Goal: Information Seeking & Learning: Learn about a topic

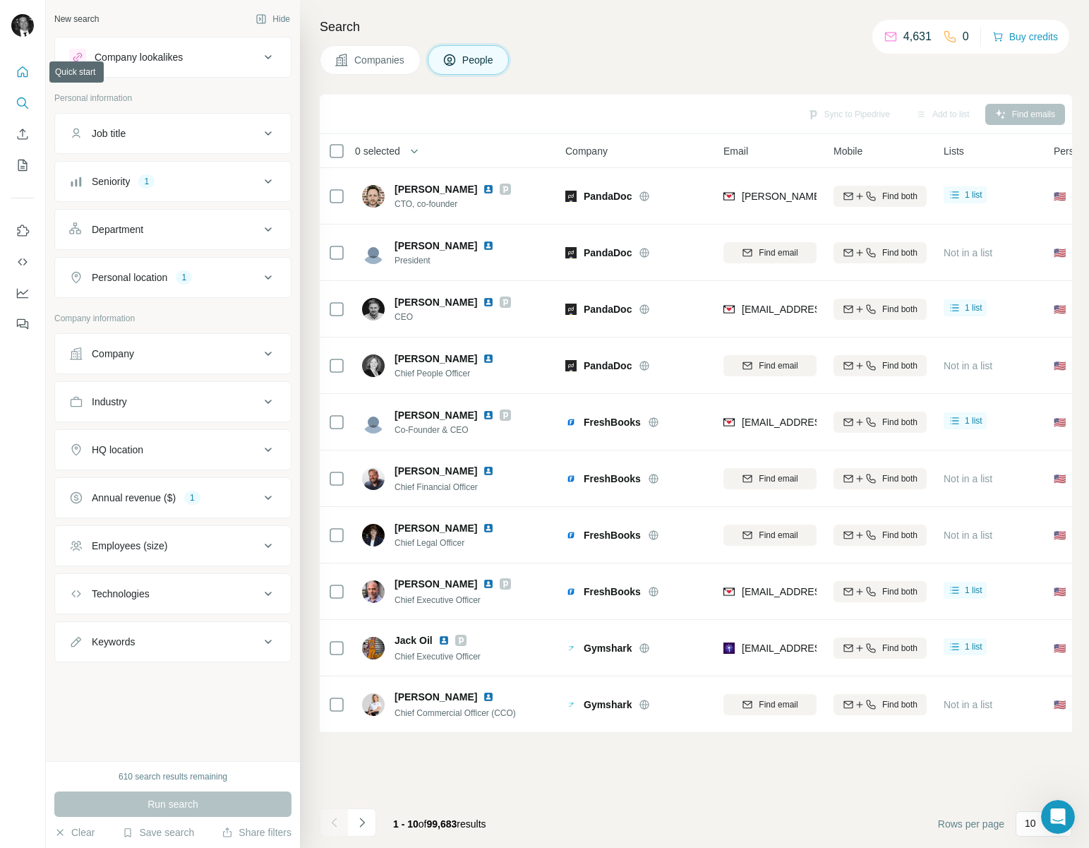
click at [16, 66] on icon "Quick start" at bounding box center [23, 72] width 14 height 14
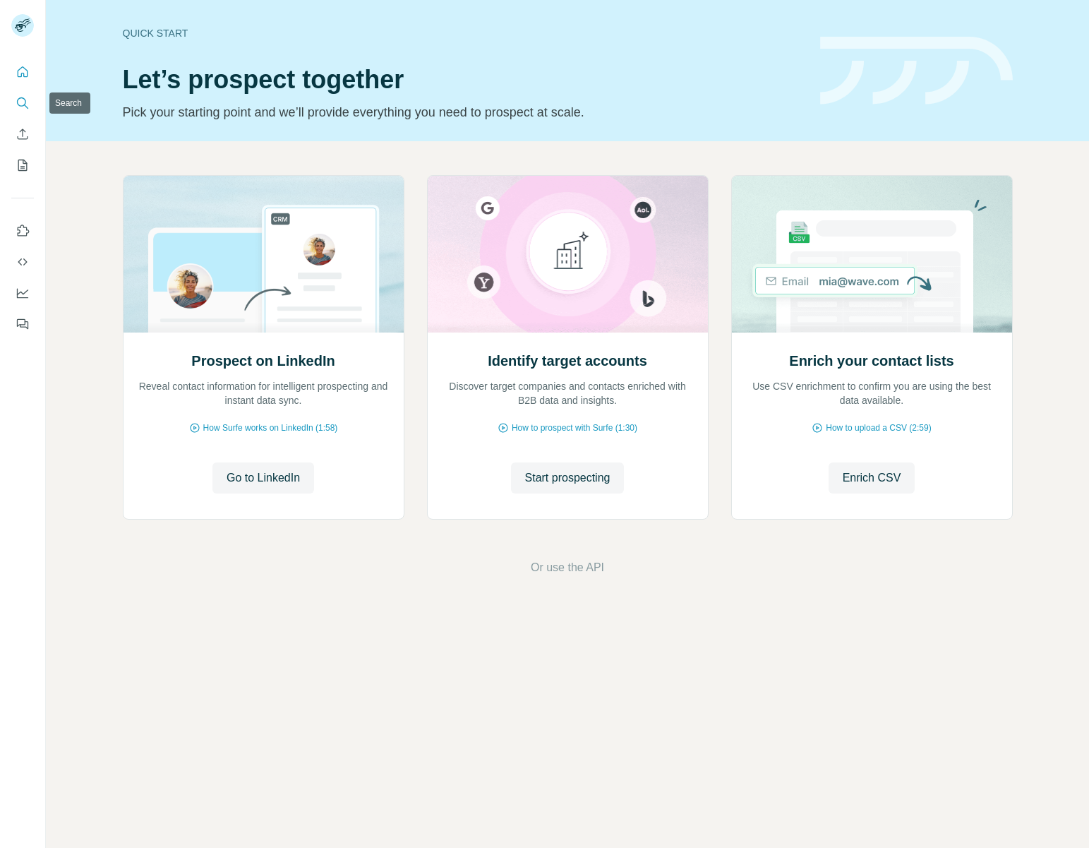
click at [24, 102] on icon "Search" at bounding box center [23, 103] width 14 height 14
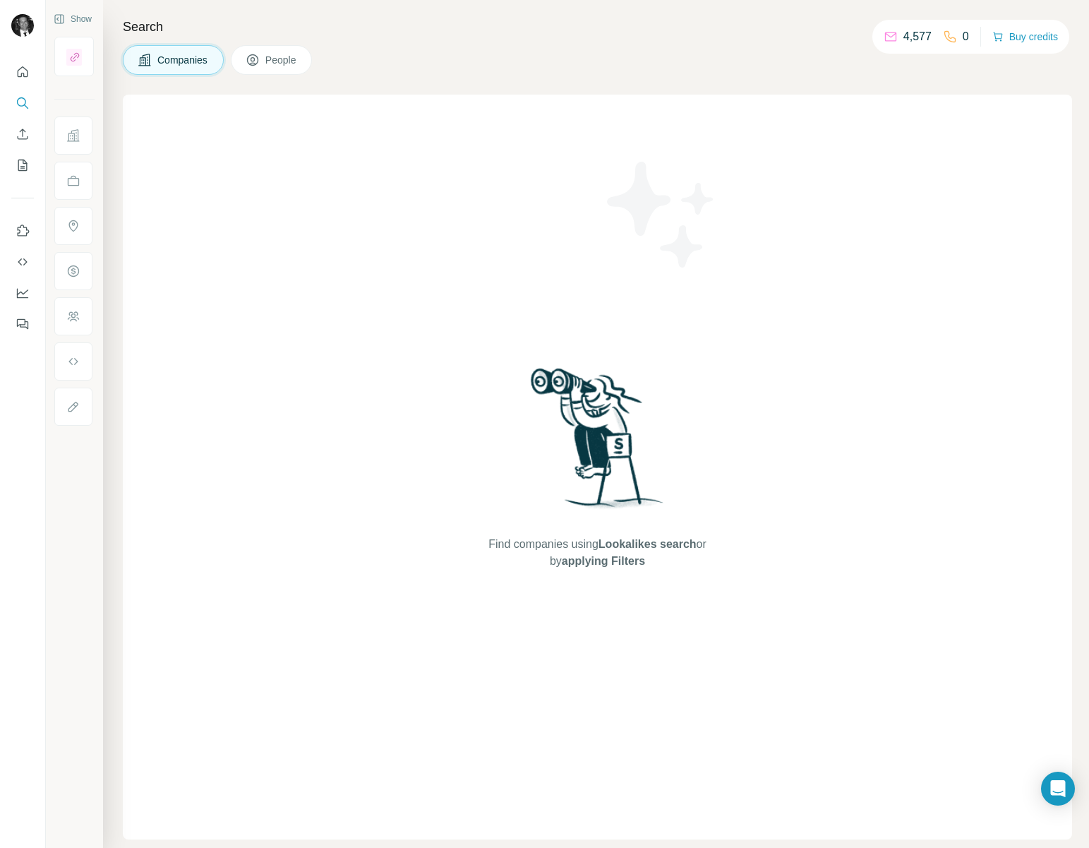
click at [271, 64] on span "People" at bounding box center [281, 60] width 32 height 14
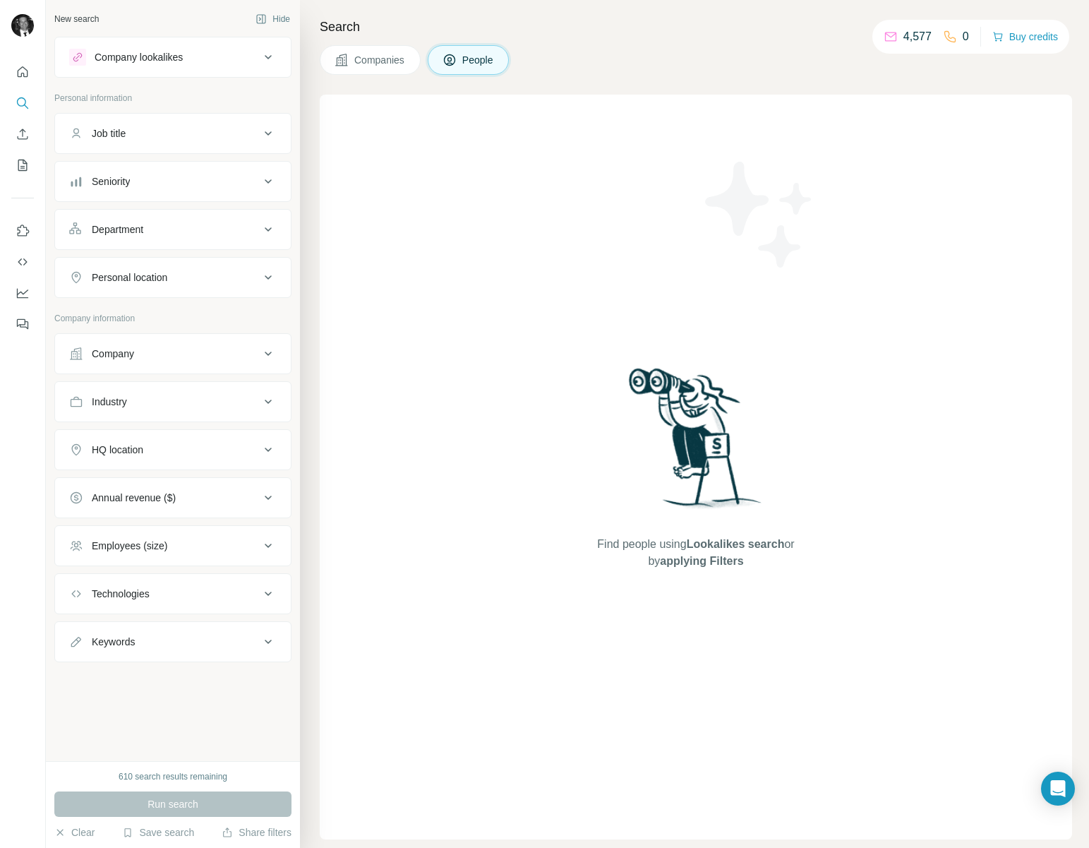
click at [241, 134] on div "Job title" at bounding box center [164, 133] width 191 height 14
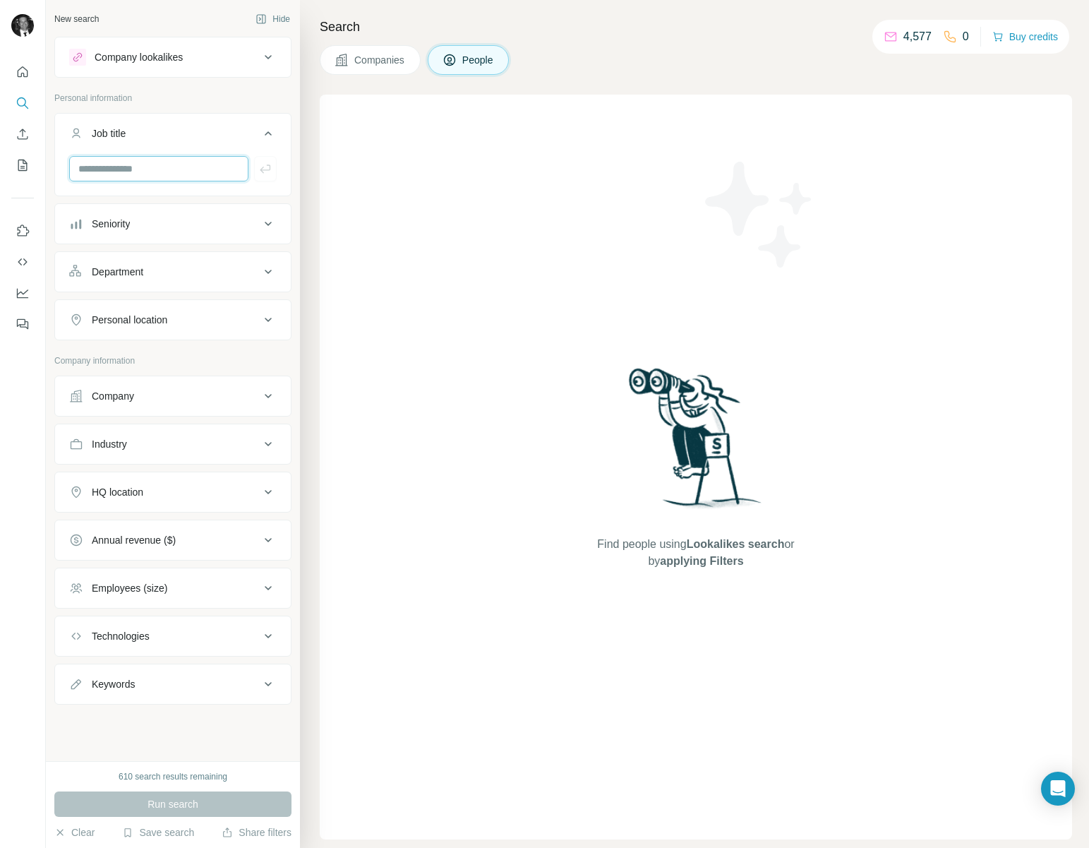
click at [205, 156] on input "text" at bounding box center [158, 168] width 179 height 25
type input "**********"
click at [190, 315] on div "Personal location" at bounding box center [164, 320] width 191 height 14
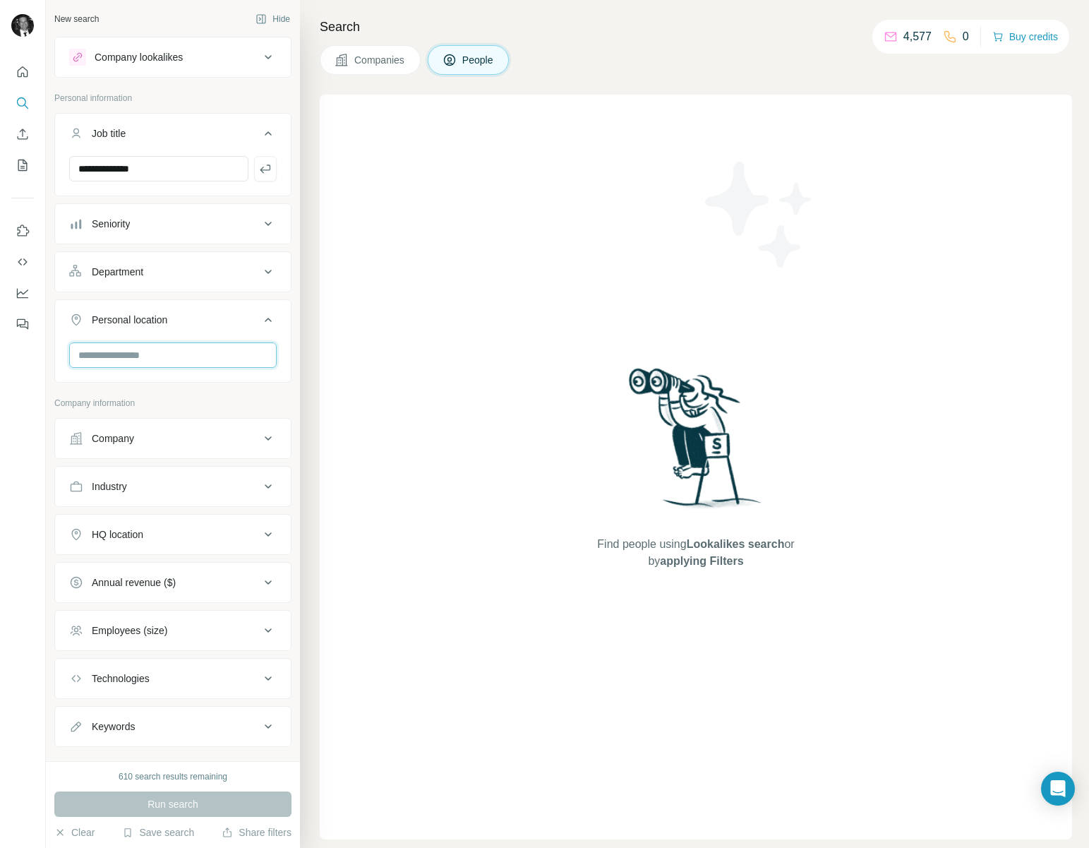
click at [159, 351] on input "text" at bounding box center [172, 354] width 207 height 25
type input "******"
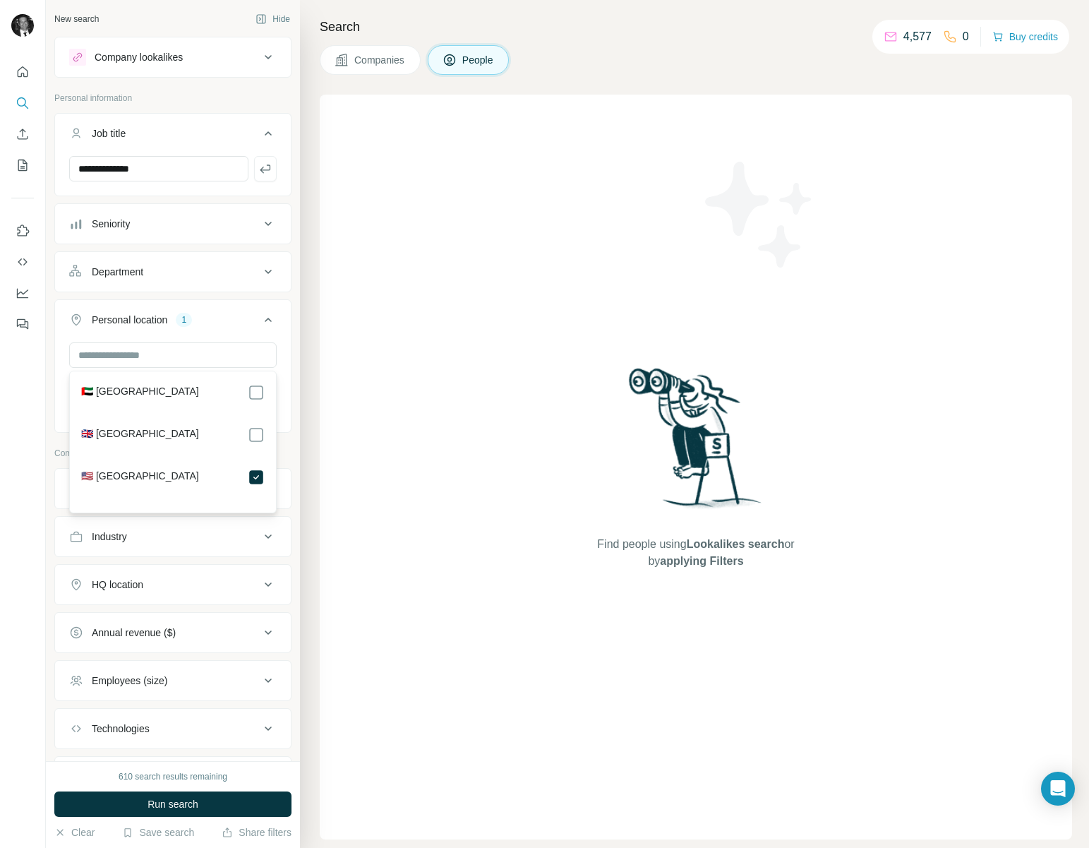
click at [211, 314] on div "Personal location 1" at bounding box center [164, 320] width 191 height 14
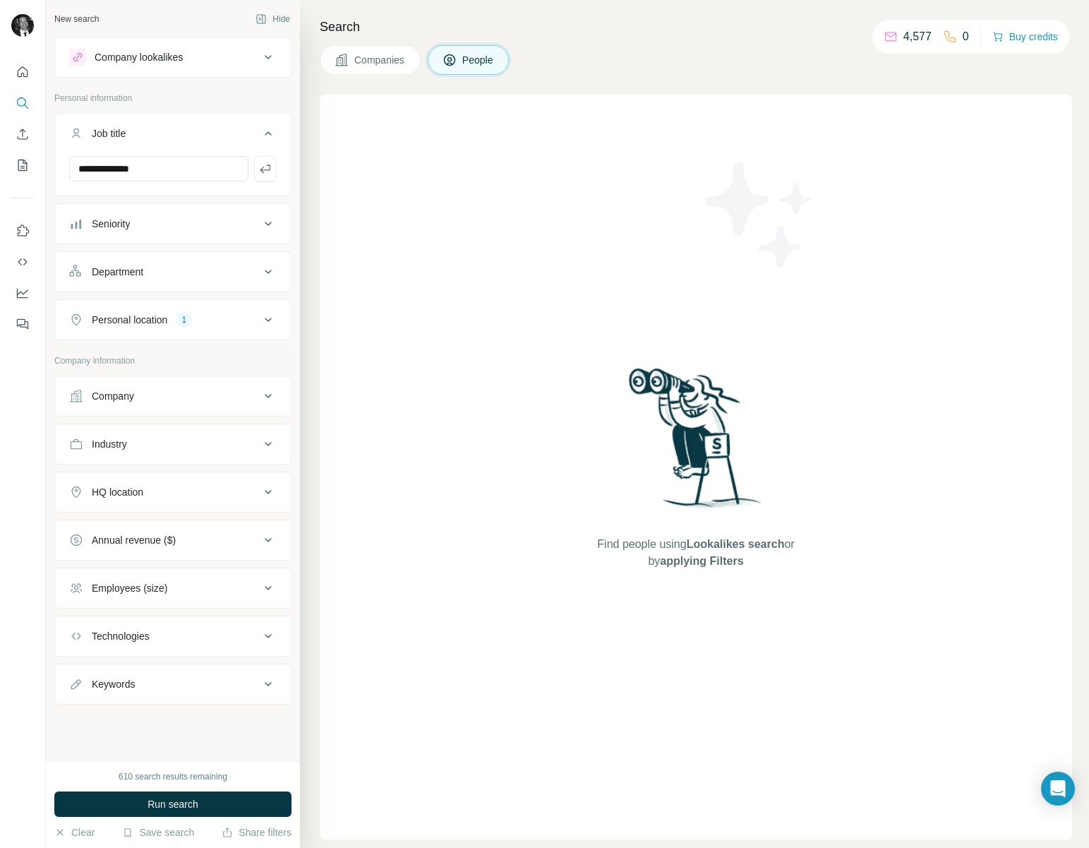
click at [244, 574] on button "Employees (size)" at bounding box center [173, 588] width 236 height 34
click at [80, 721] on icon at bounding box center [77, 723] width 17 height 17
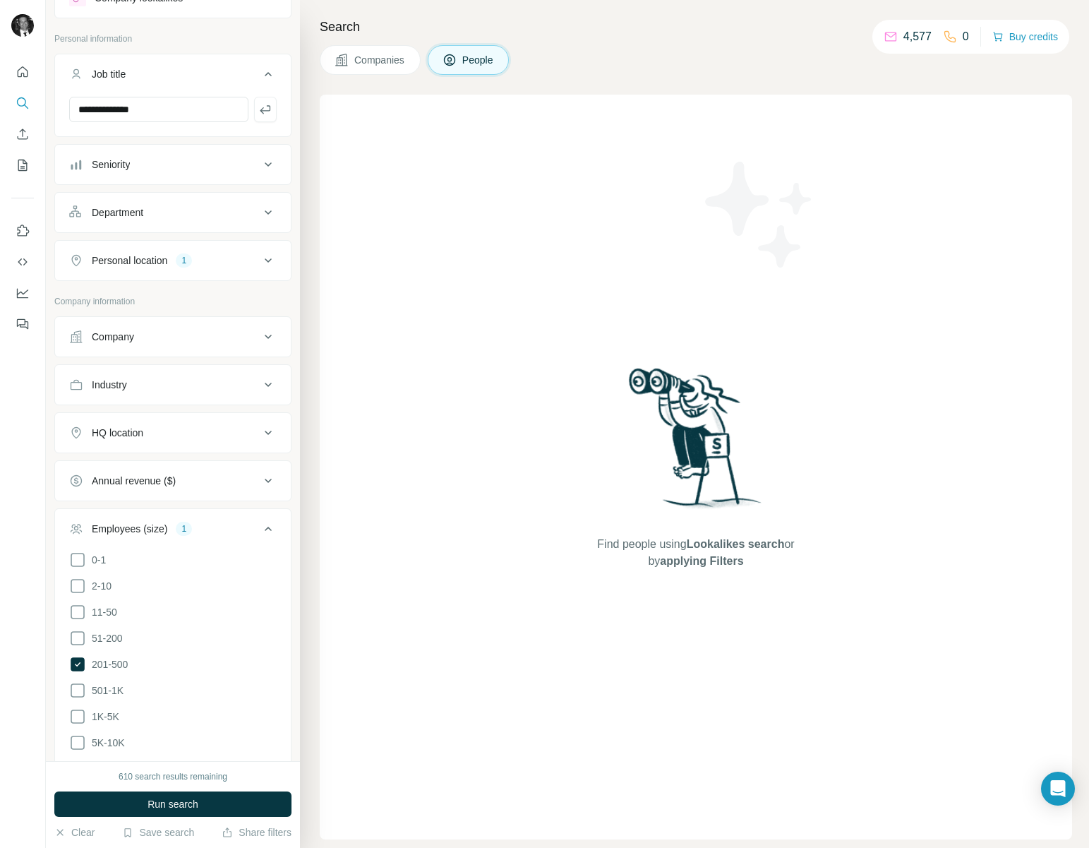
scroll to position [69, 0]
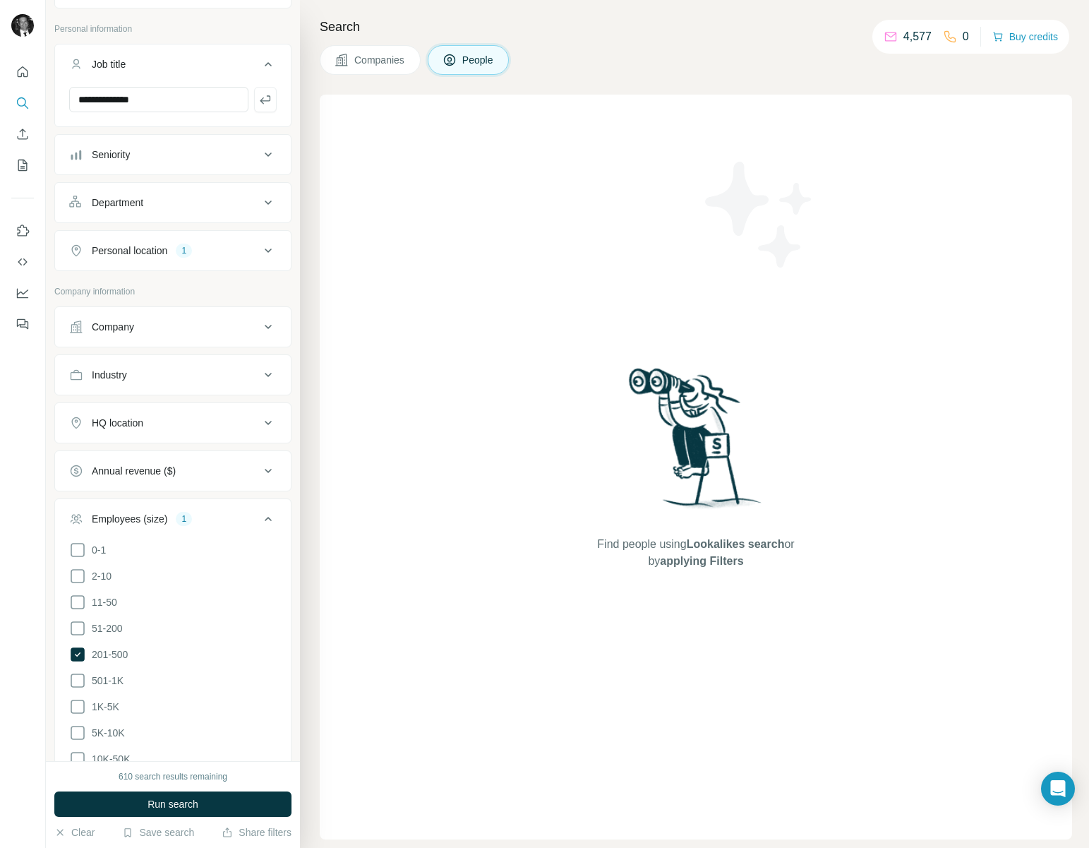
click at [231, 474] on div "Annual revenue ($)" at bounding box center [164, 471] width 191 height 14
click at [78, 603] on icon at bounding box center [77, 606] width 17 height 17
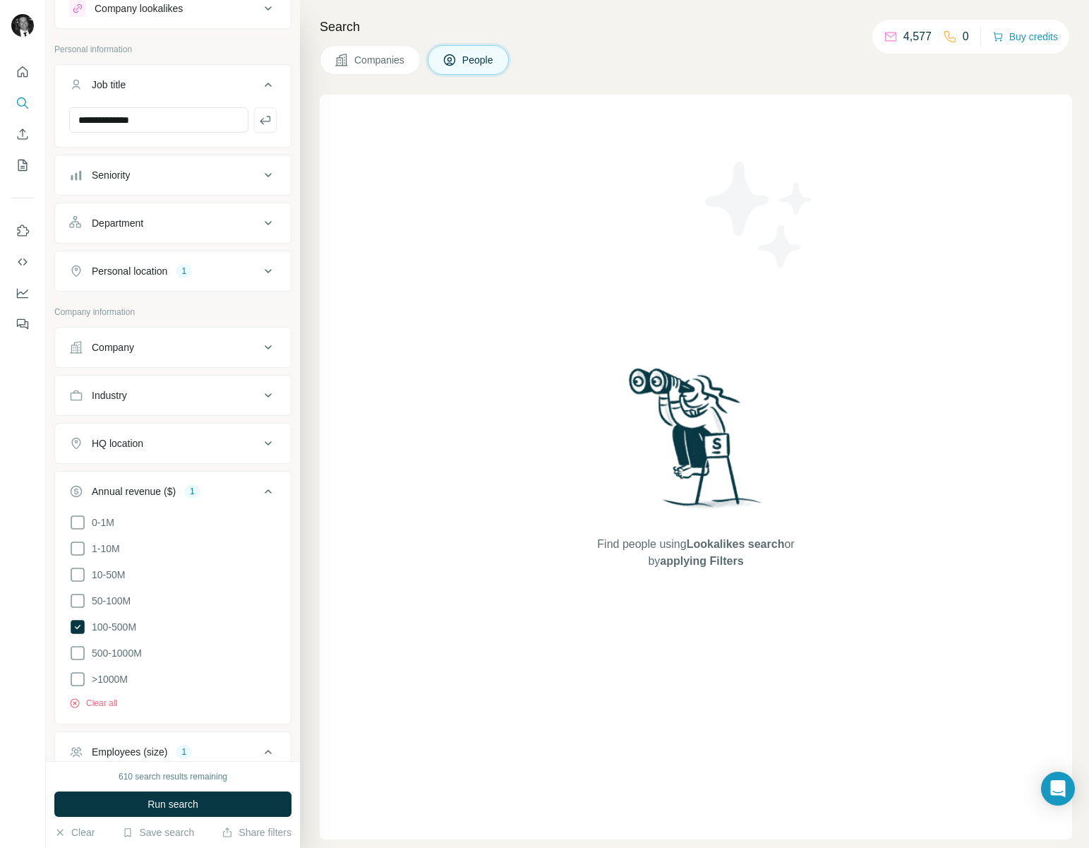
scroll to position [37, 0]
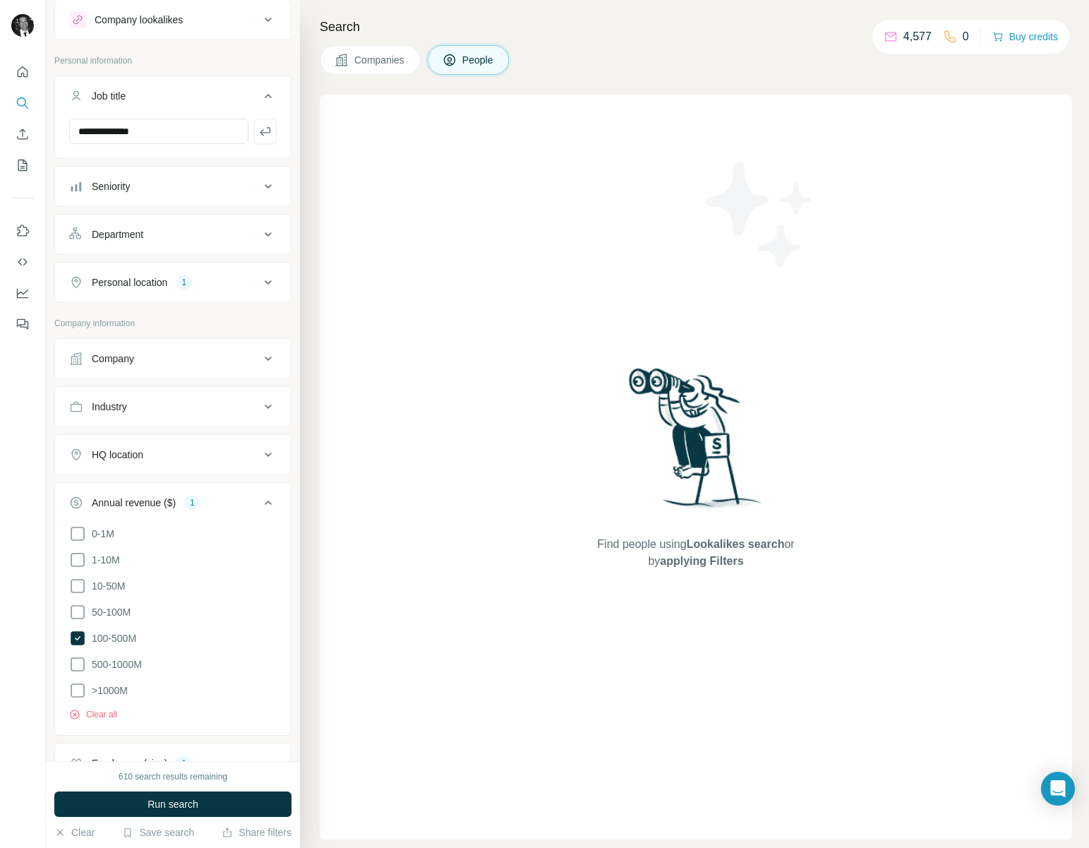
click at [265, 504] on icon at bounding box center [268, 502] width 7 height 4
click at [219, 459] on div "HQ location" at bounding box center [164, 454] width 191 height 14
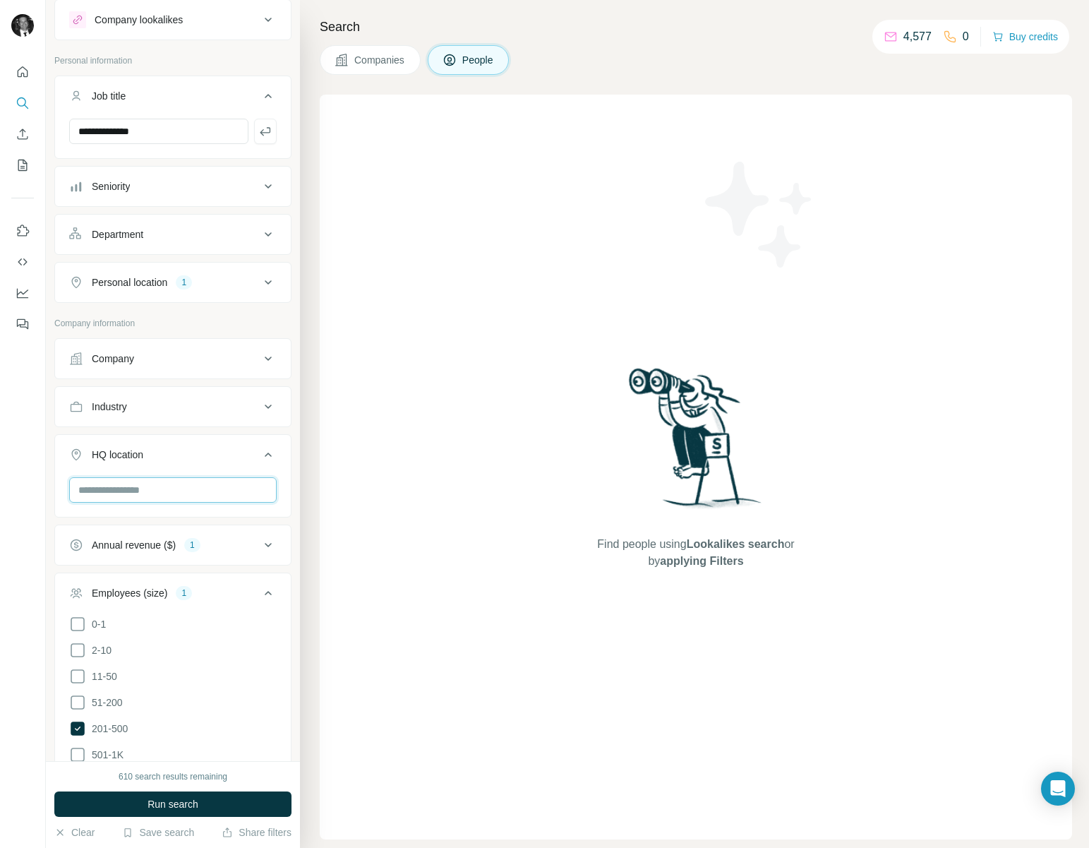
click at [207, 486] on input "text" at bounding box center [172, 489] width 207 height 25
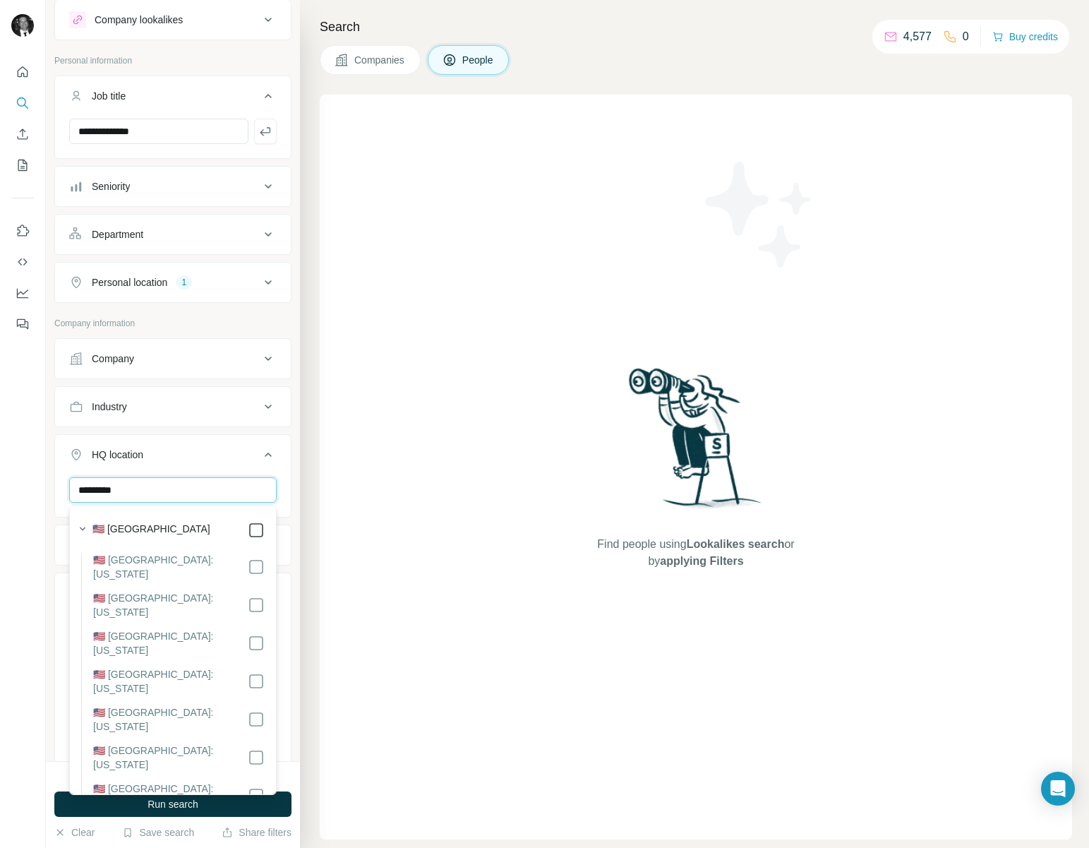
type input "*********"
click at [30, 665] on div at bounding box center [23, 424] width 46 height 848
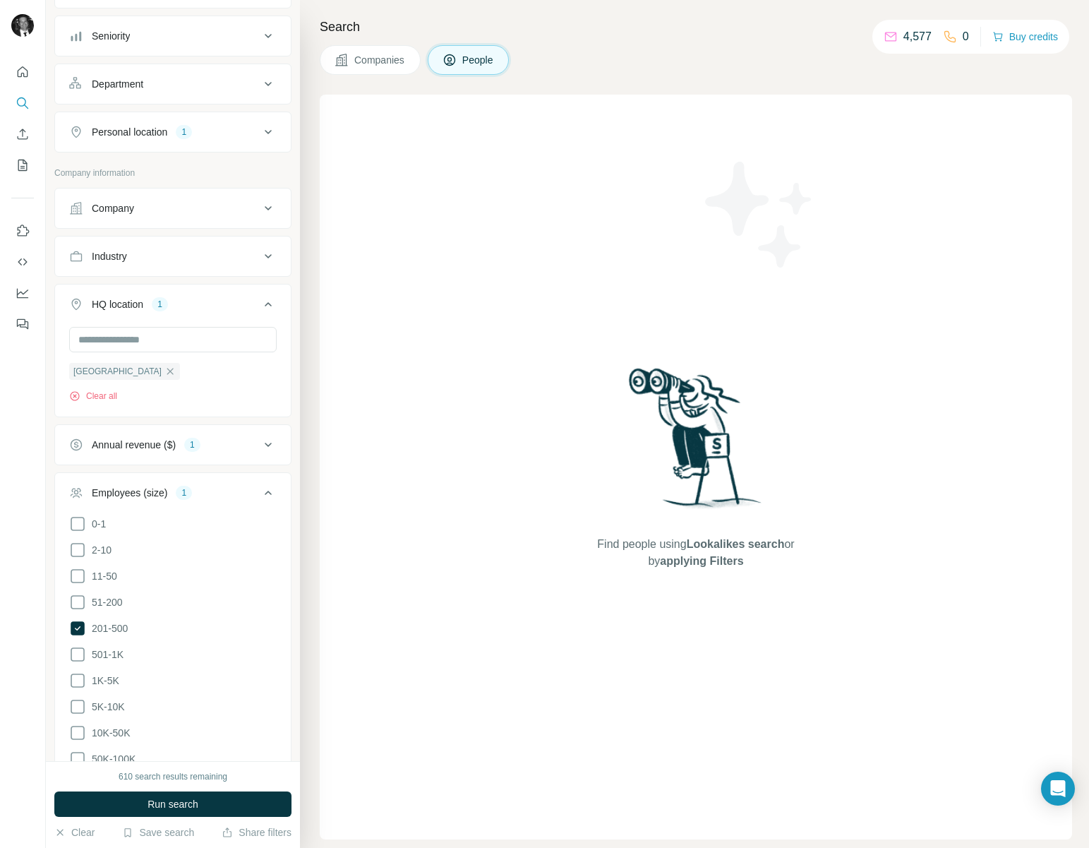
scroll to position [205, 0]
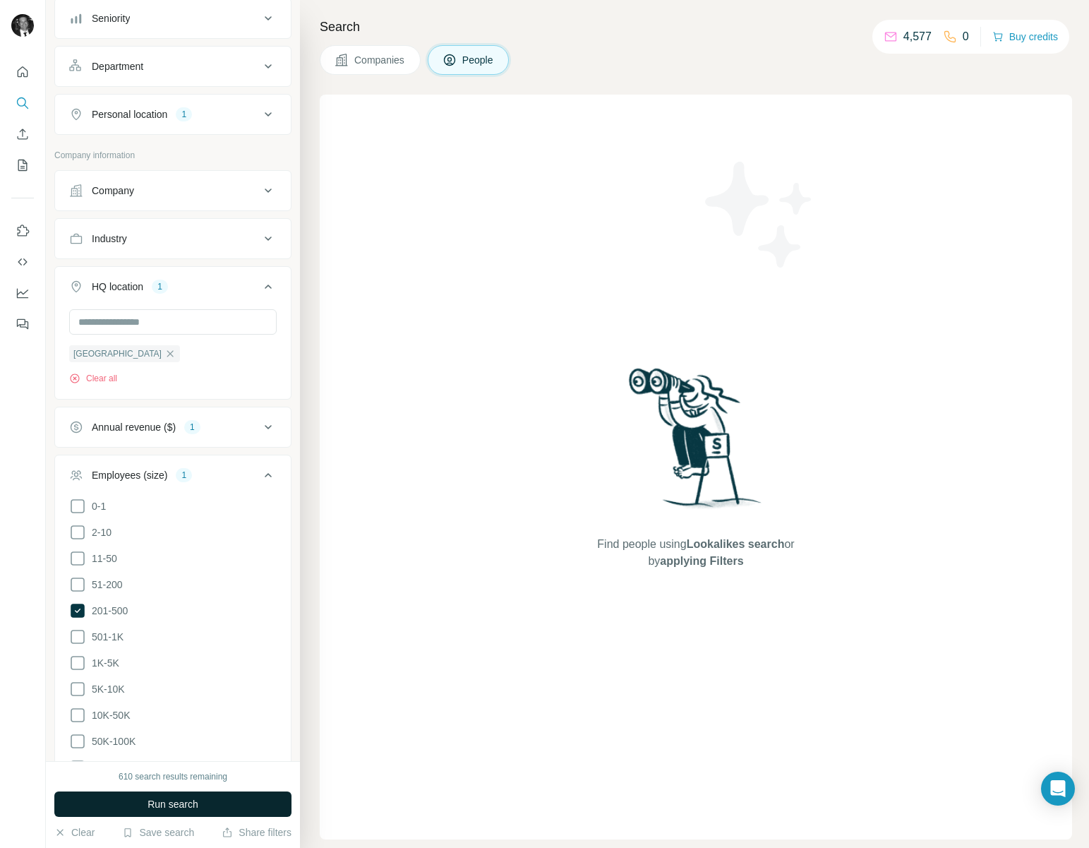
click at [176, 809] on span "Run search" at bounding box center [172, 804] width 51 height 14
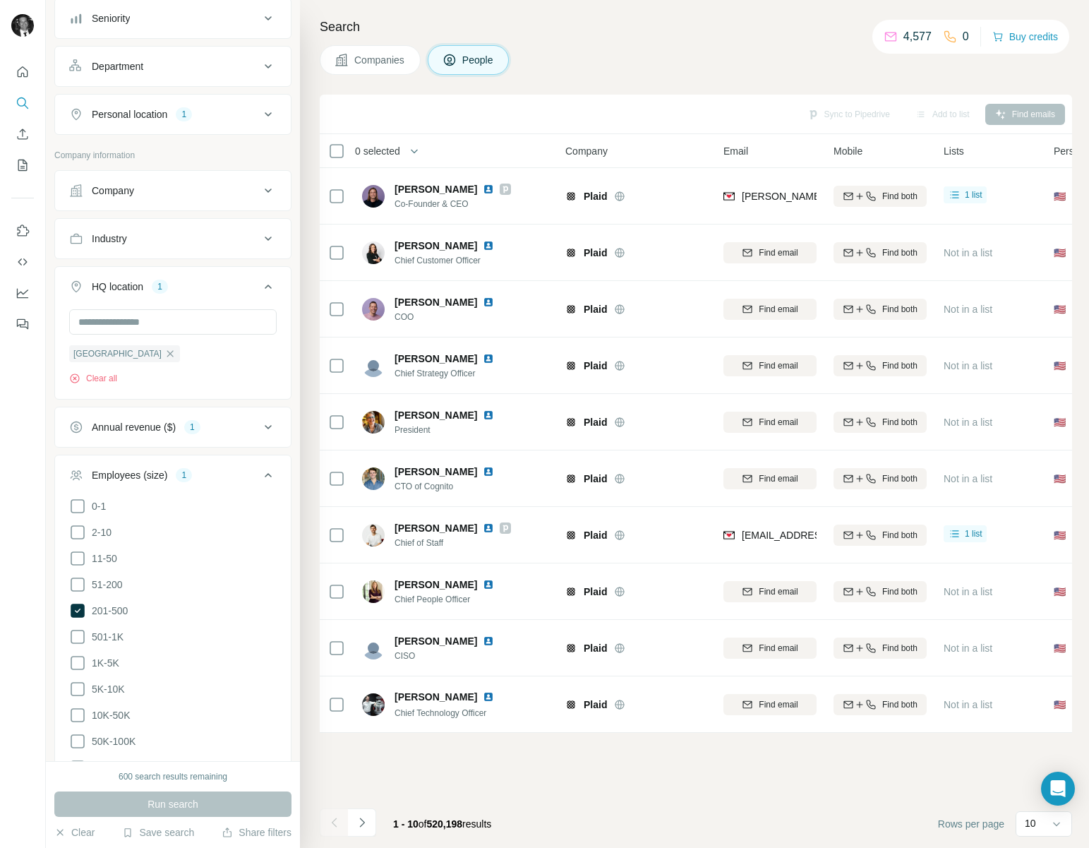
scroll to position [0, 0]
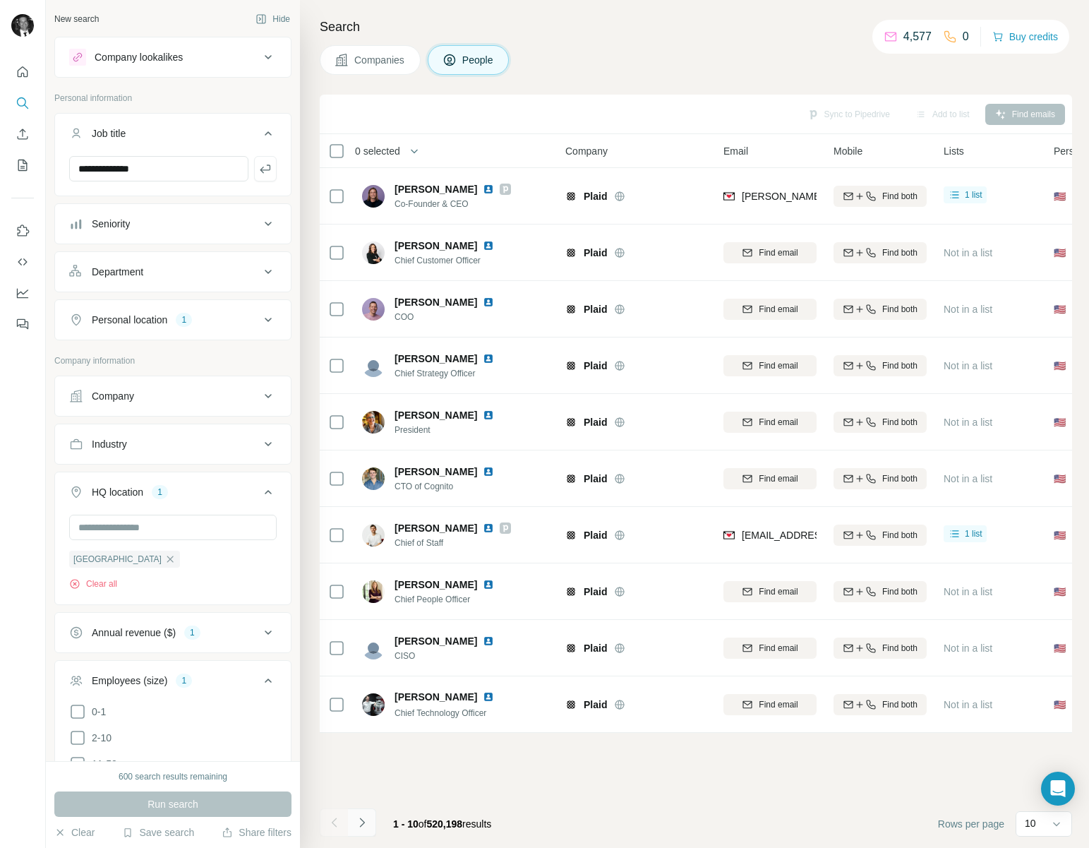
click at [356, 821] on icon "Navigate to next page" at bounding box center [362, 822] width 14 height 14
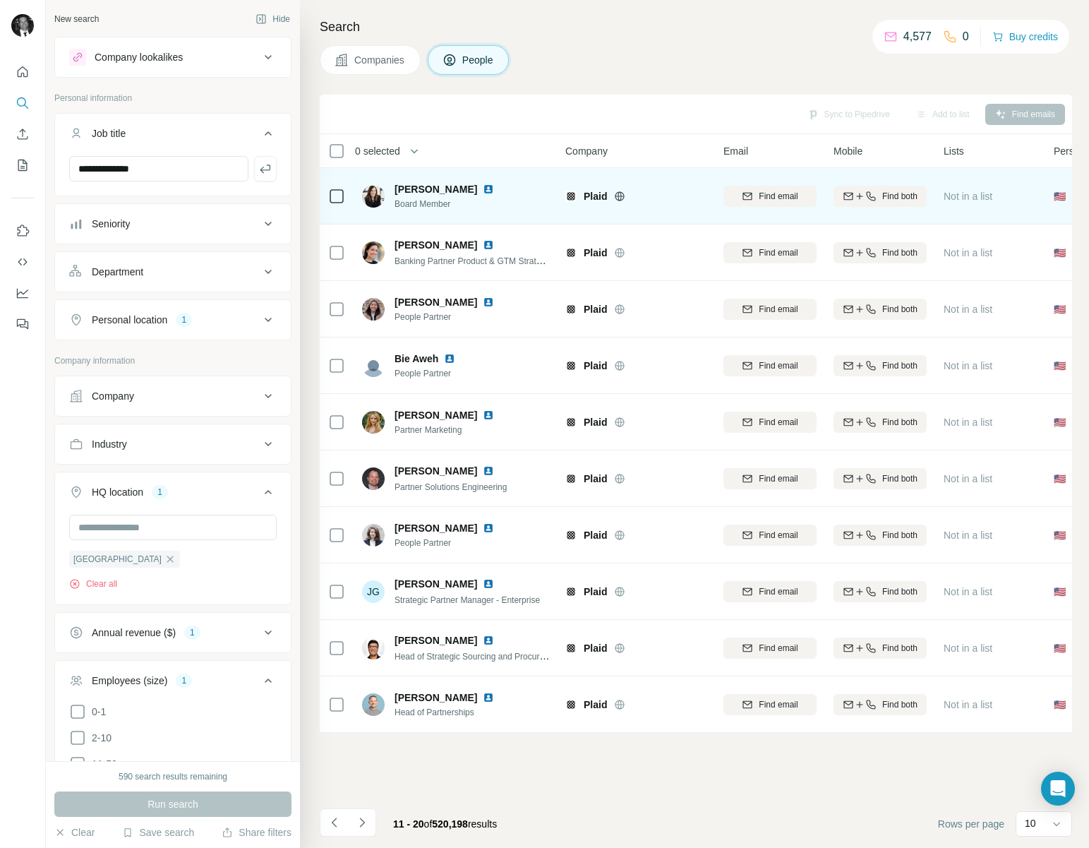
click at [344, 201] on icon at bounding box center [336, 196] width 17 height 17
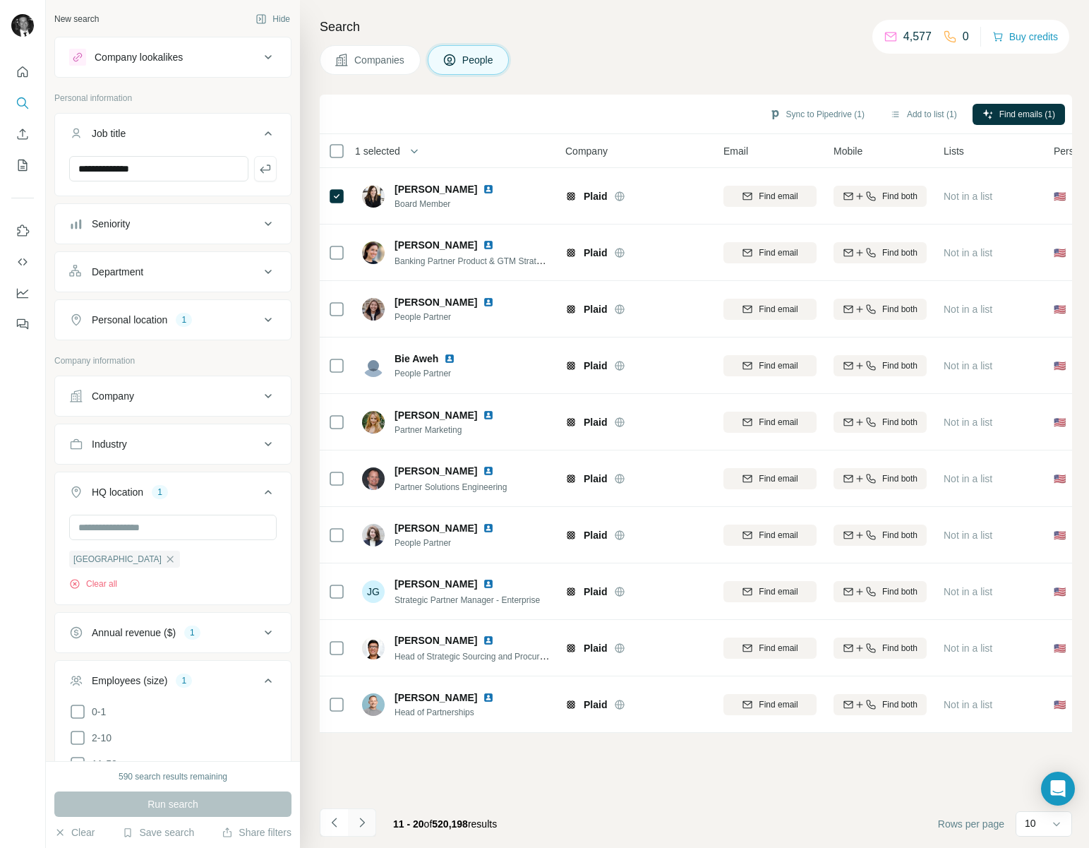
click at [367, 832] on button "Navigate to next page" at bounding box center [362, 822] width 28 height 28
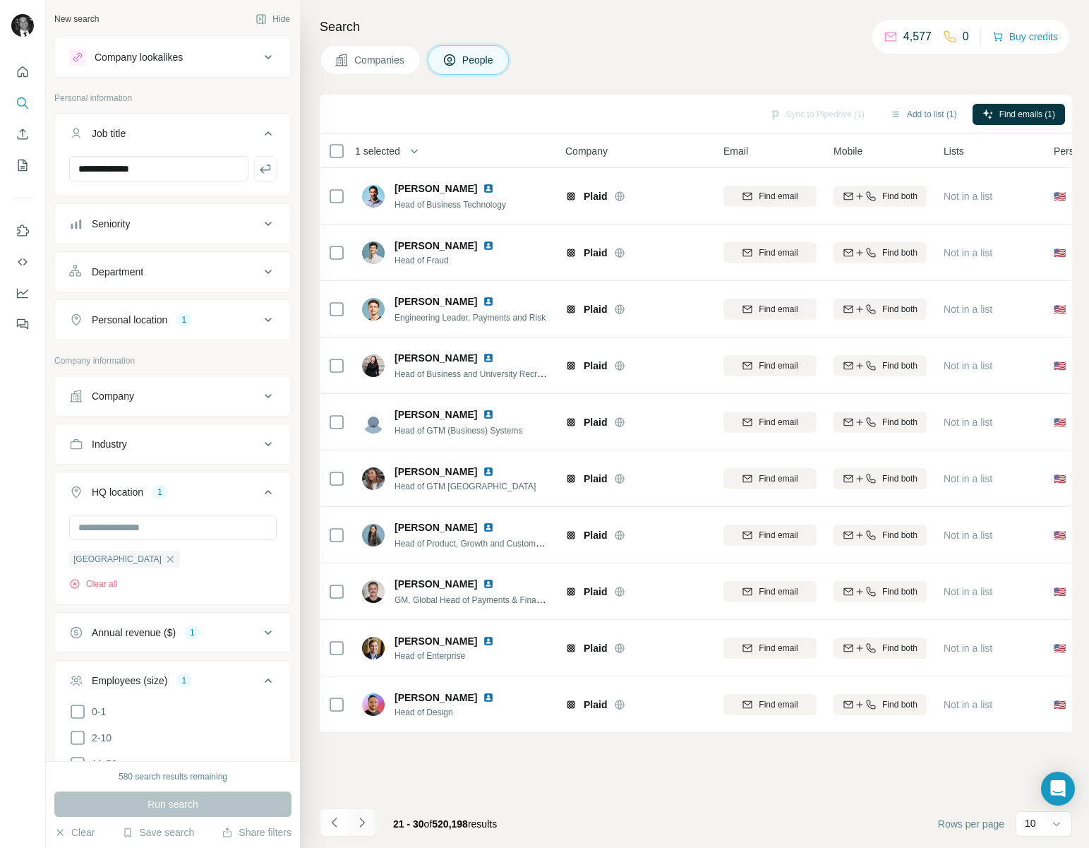
click at [360, 817] on icon "Navigate to next page" at bounding box center [362, 822] width 14 height 14
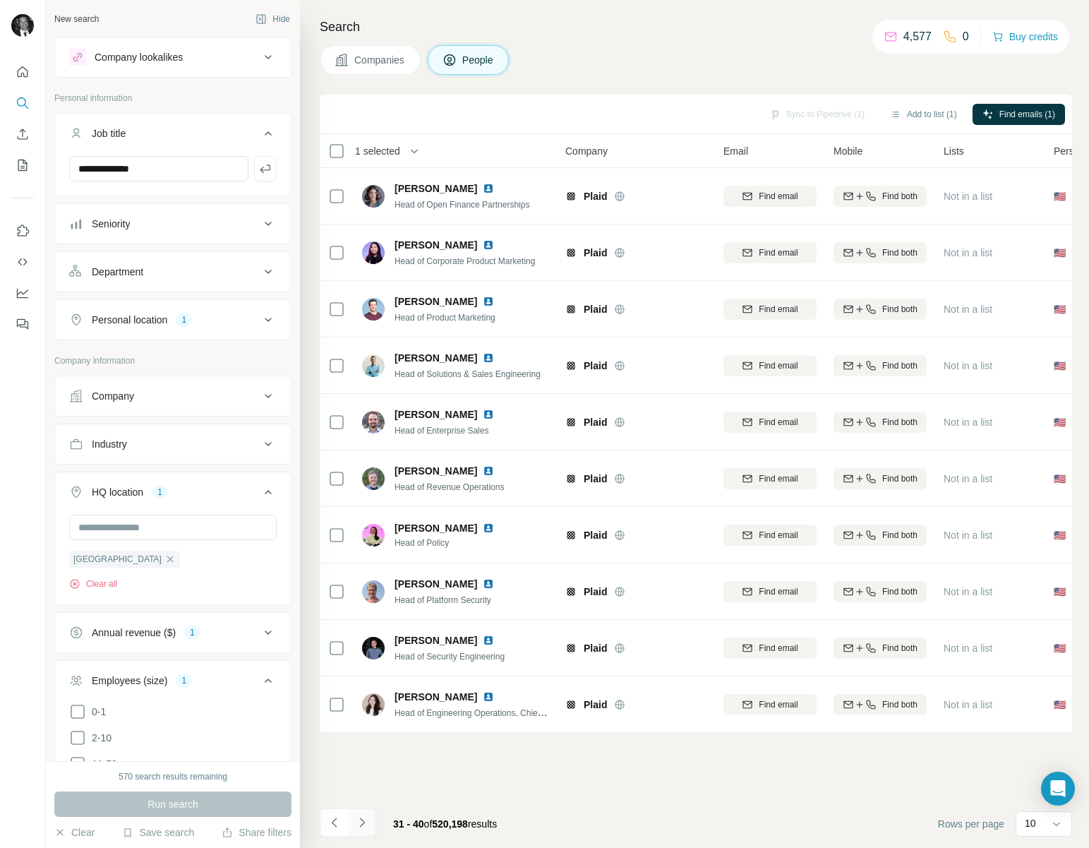
click at [360, 817] on icon "Navigate to next page" at bounding box center [362, 822] width 14 height 14
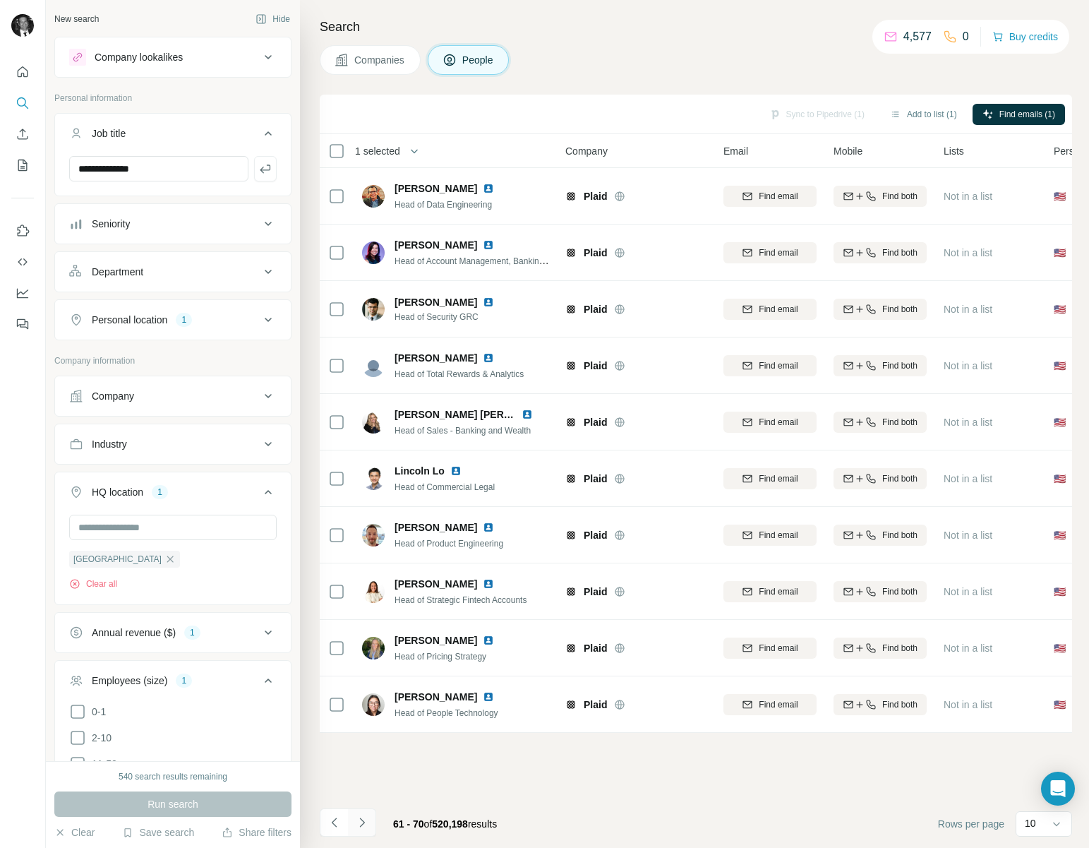
click at [360, 817] on icon "Navigate to next page" at bounding box center [362, 822] width 14 height 14
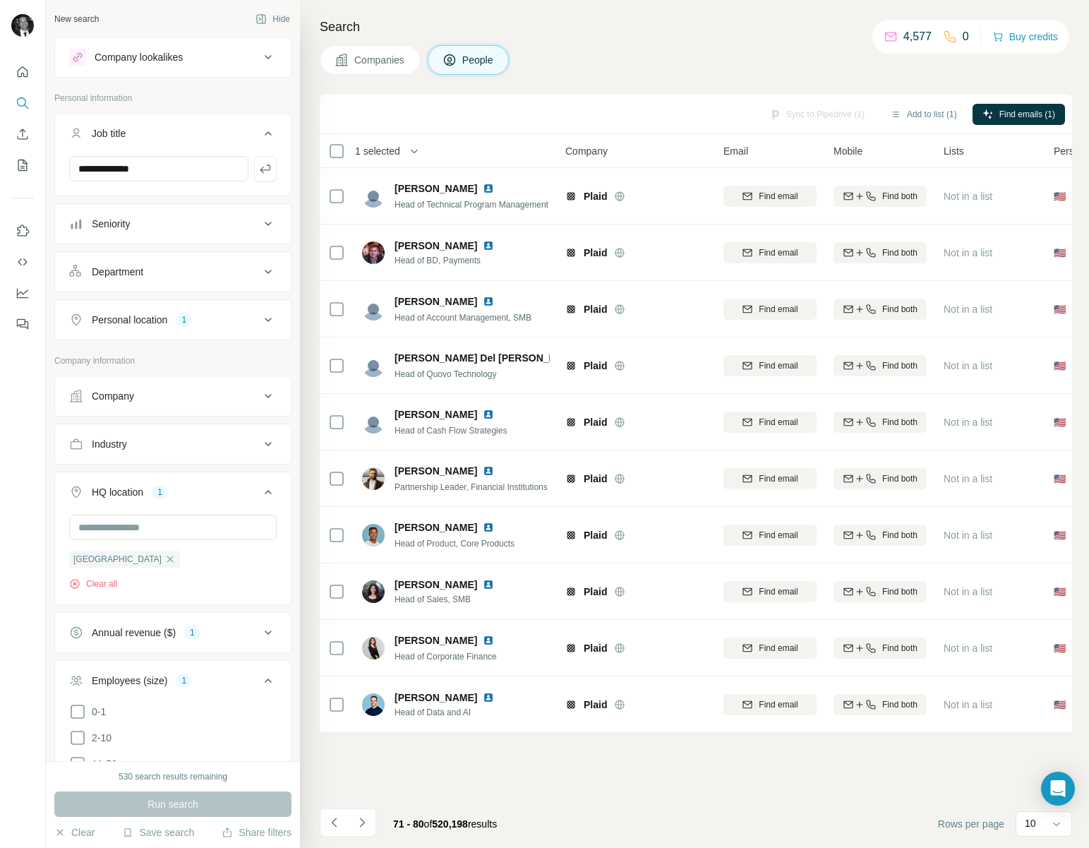
click at [263, 59] on icon at bounding box center [268, 57] width 17 height 17
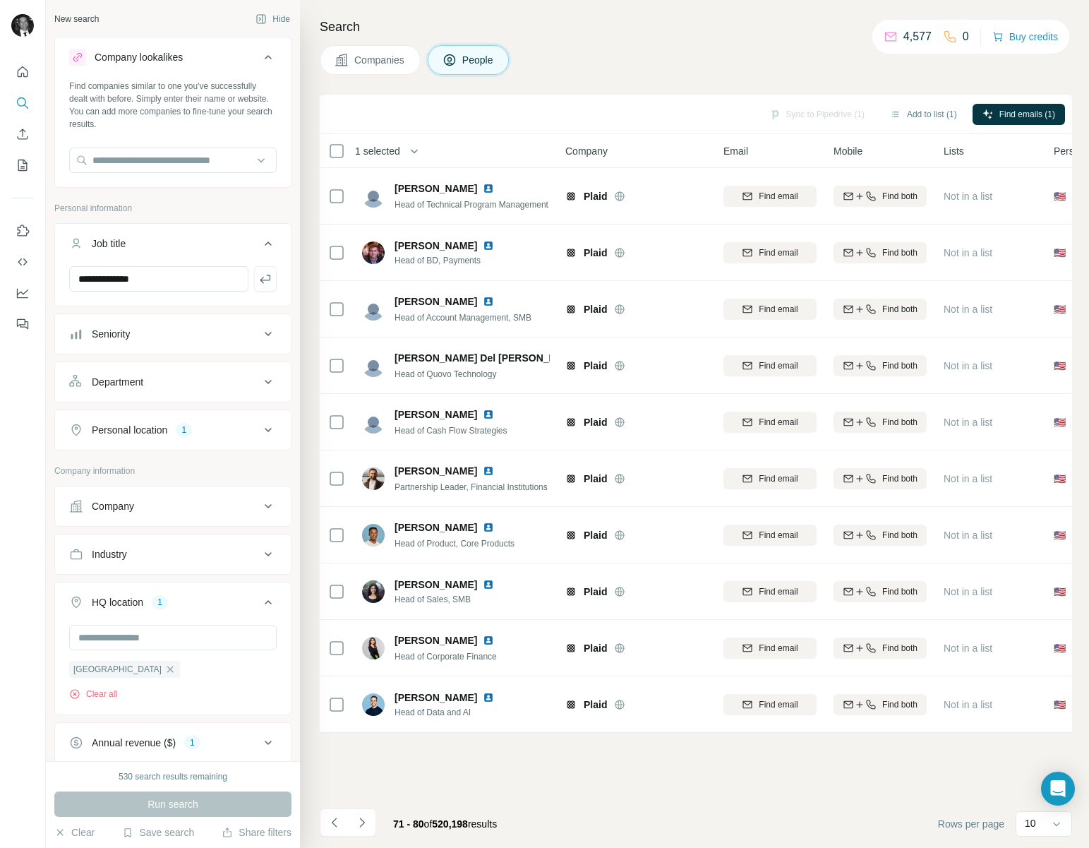
click at [263, 59] on icon at bounding box center [268, 57] width 17 height 17
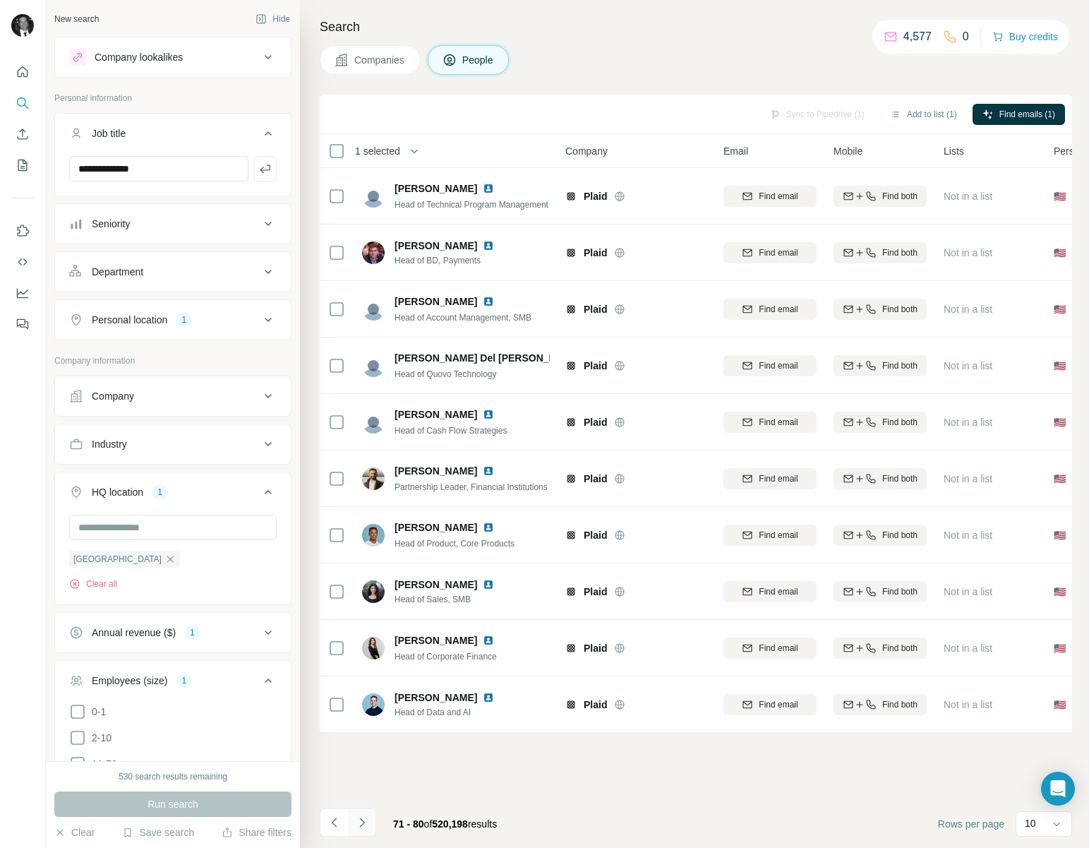
click at [365, 816] on icon "Navigate to next page" at bounding box center [362, 822] width 14 height 14
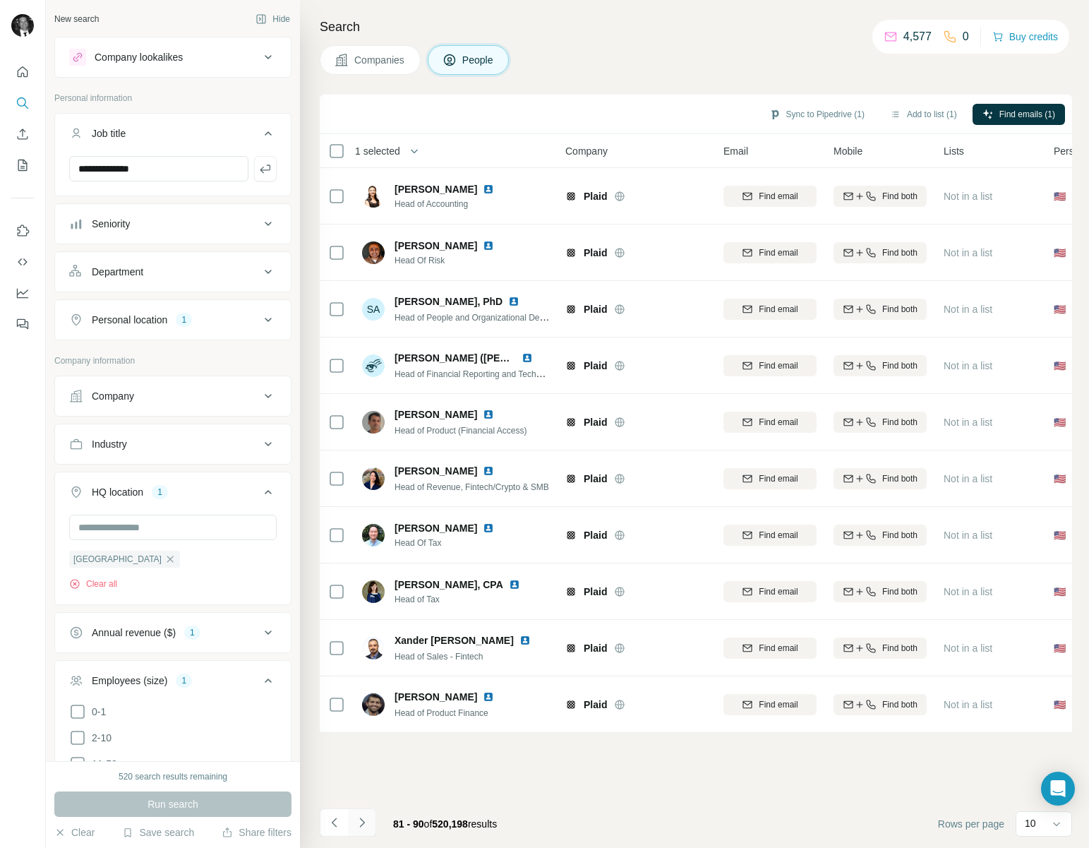
click at [362, 820] on icon "Navigate to next page" at bounding box center [361, 821] width 5 height 9
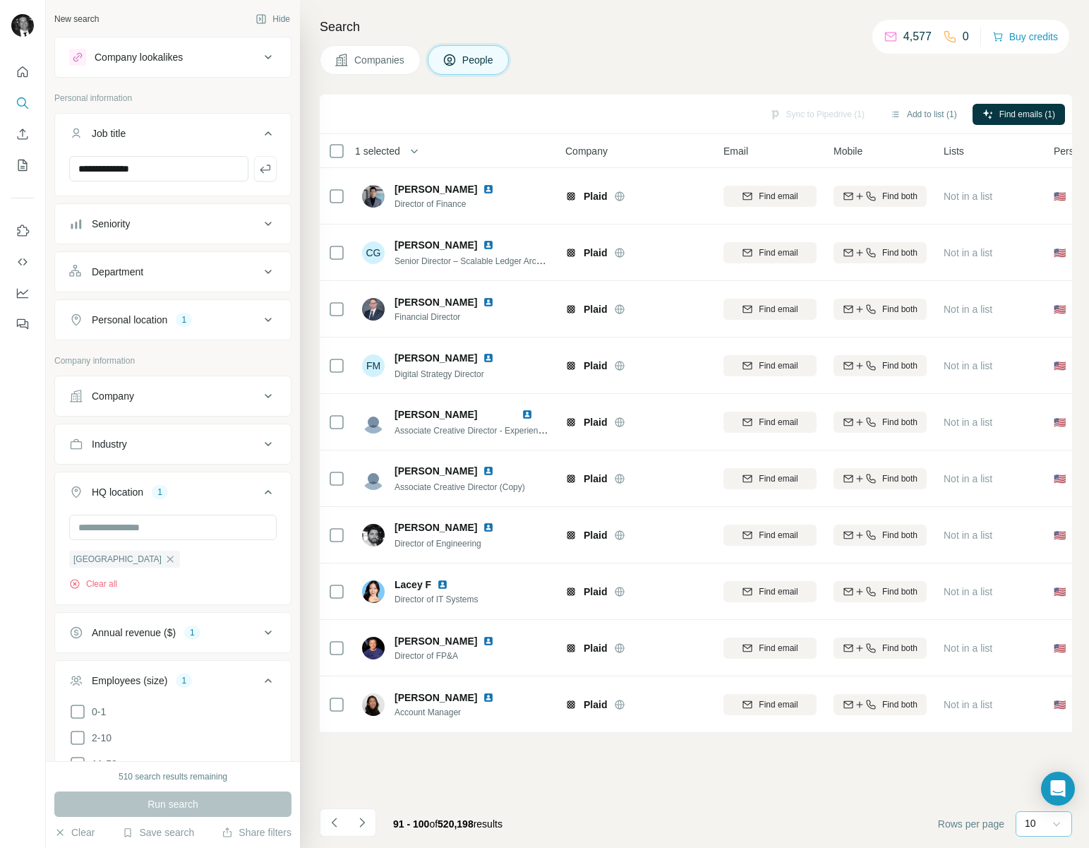
click at [1056, 820] on icon at bounding box center [1056, 824] width 14 height 14
click at [1032, 717] on p "60" at bounding box center [1033, 716] width 11 height 14
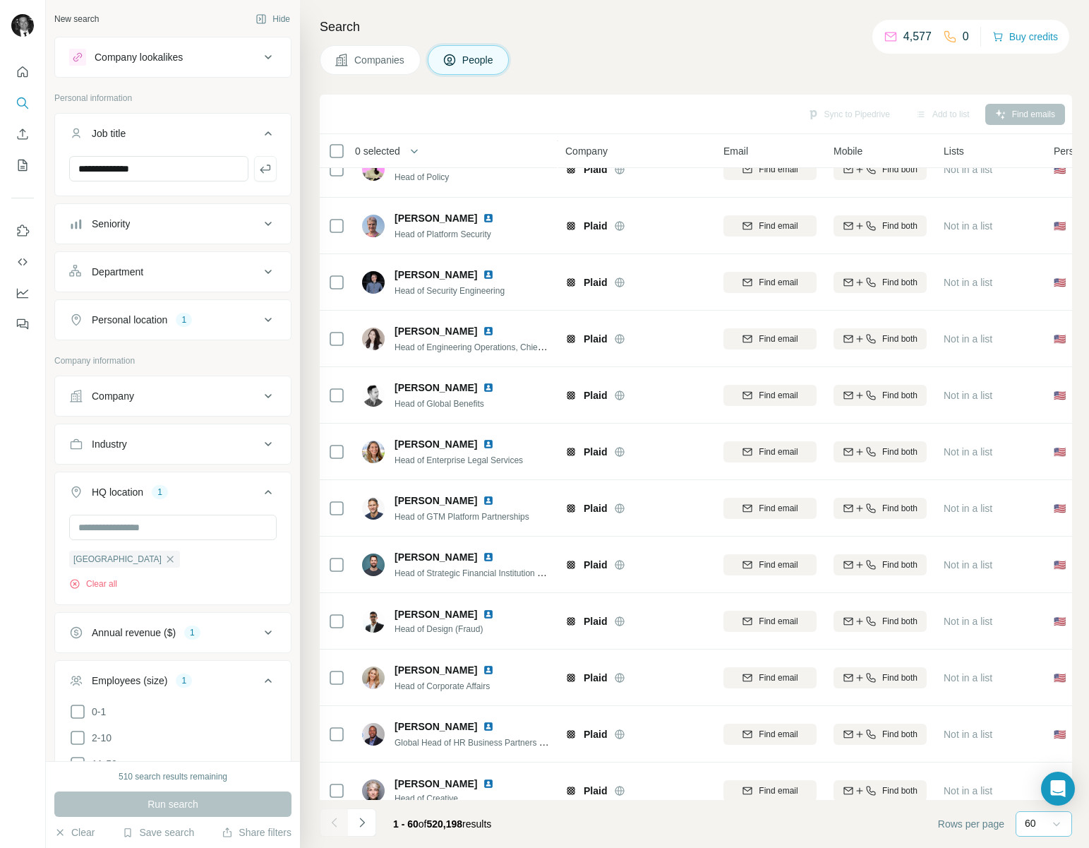
scroll to position [2756, 0]
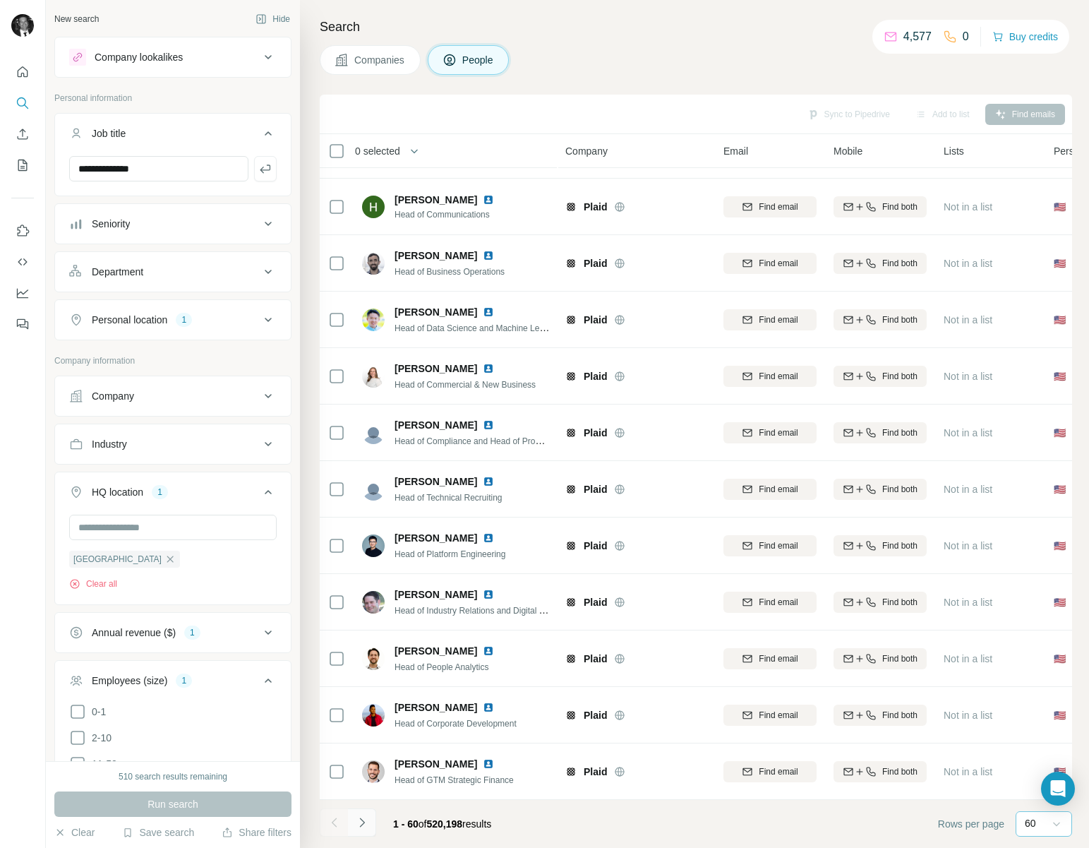
click at [366, 815] on icon "Navigate to next page" at bounding box center [362, 822] width 14 height 14
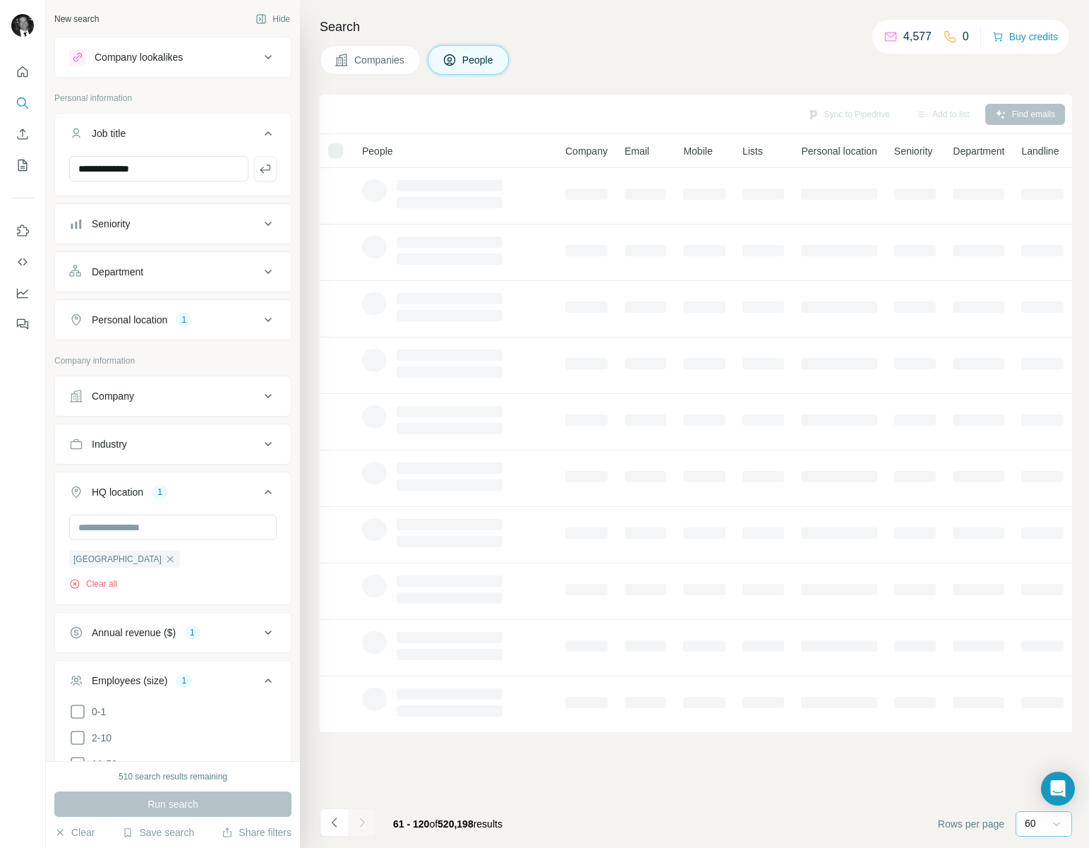
scroll to position [0, 0]
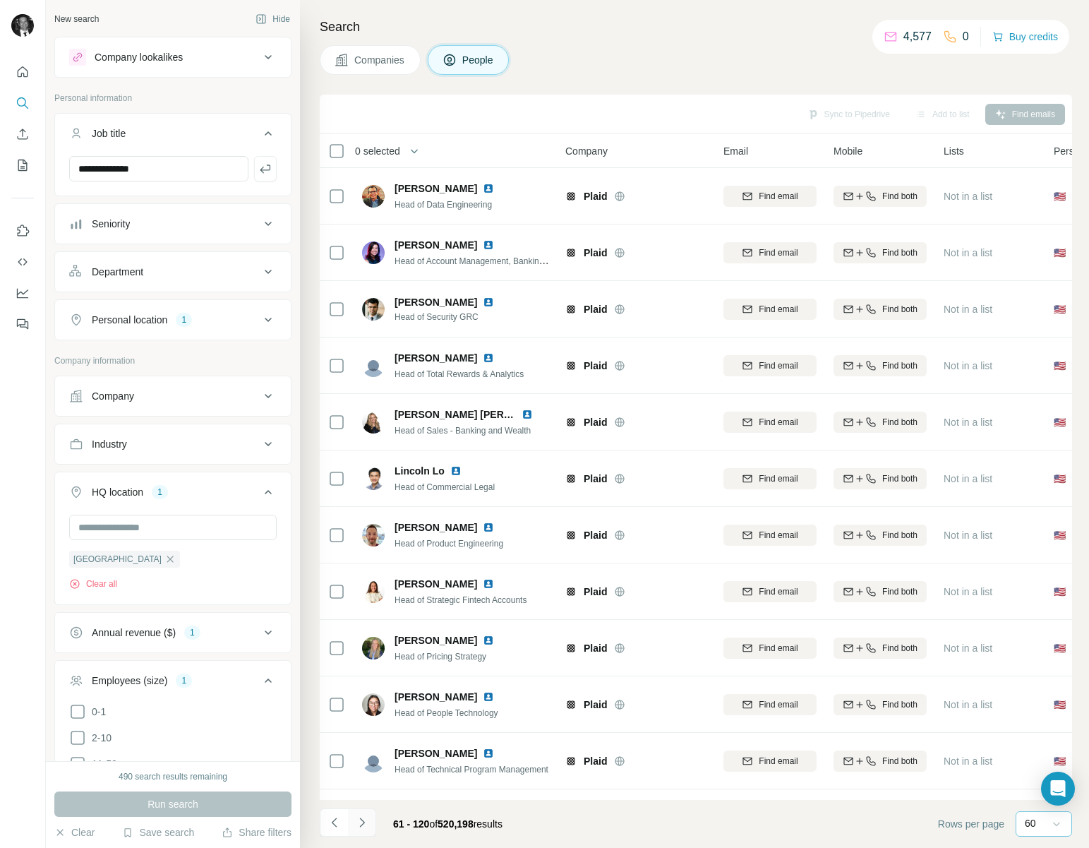
click at [368, 814] on button "Navigate to next page" at bounding box center [362, 822] width 28 height 28
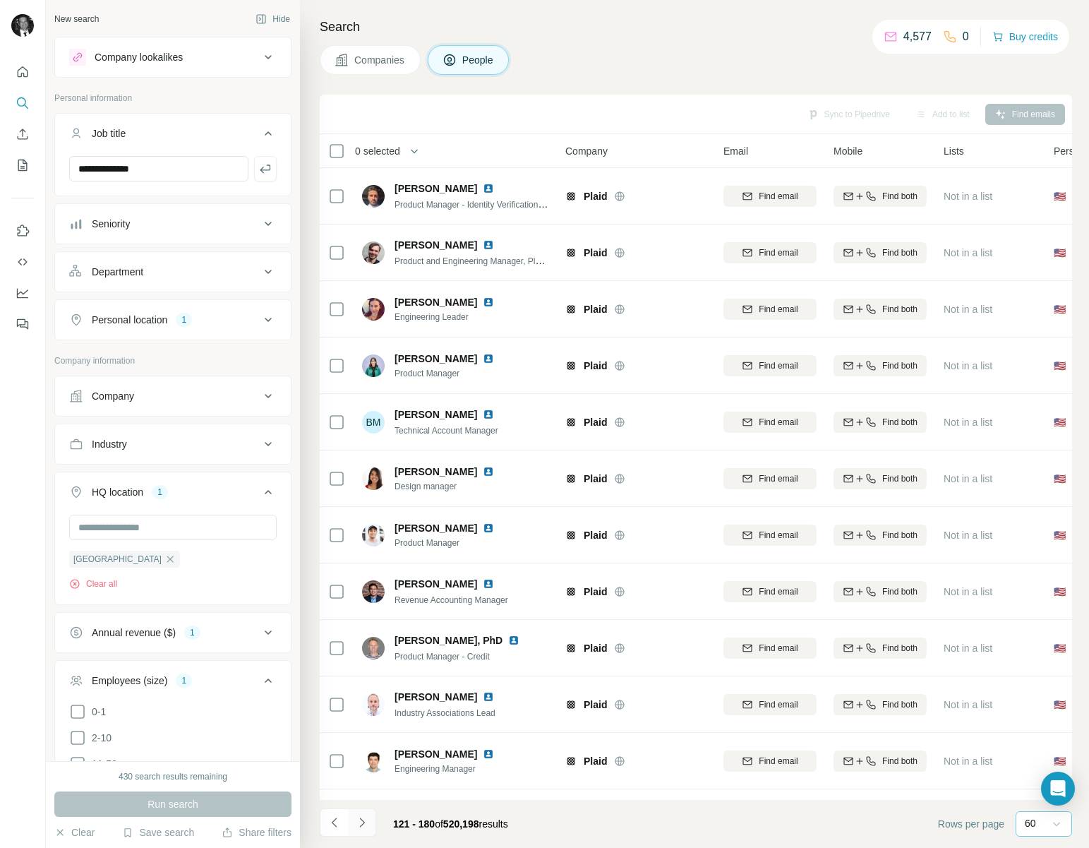
click at [368, 814] on button "Navigate to next page" at bounding box center [362, 822] width 28 height 28
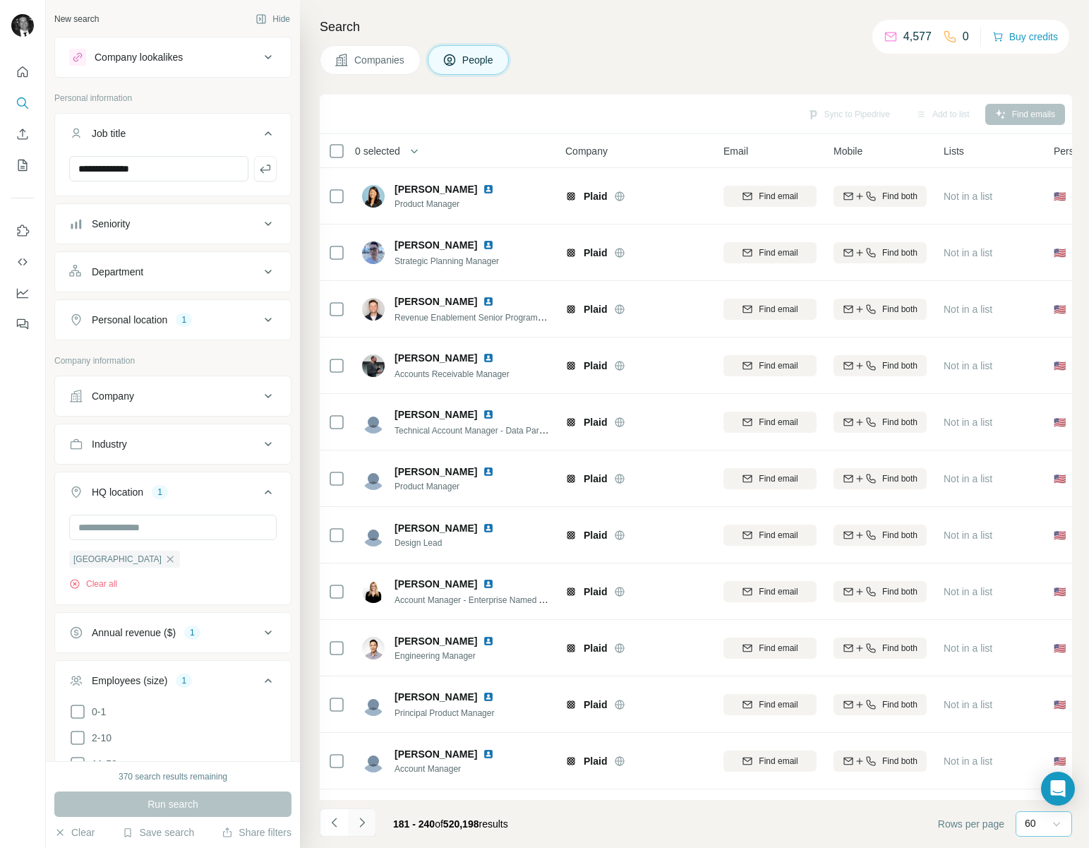
click at [368, 814] on button "Navigate to next page" at bounding box center [362, 822] width 28 height 28
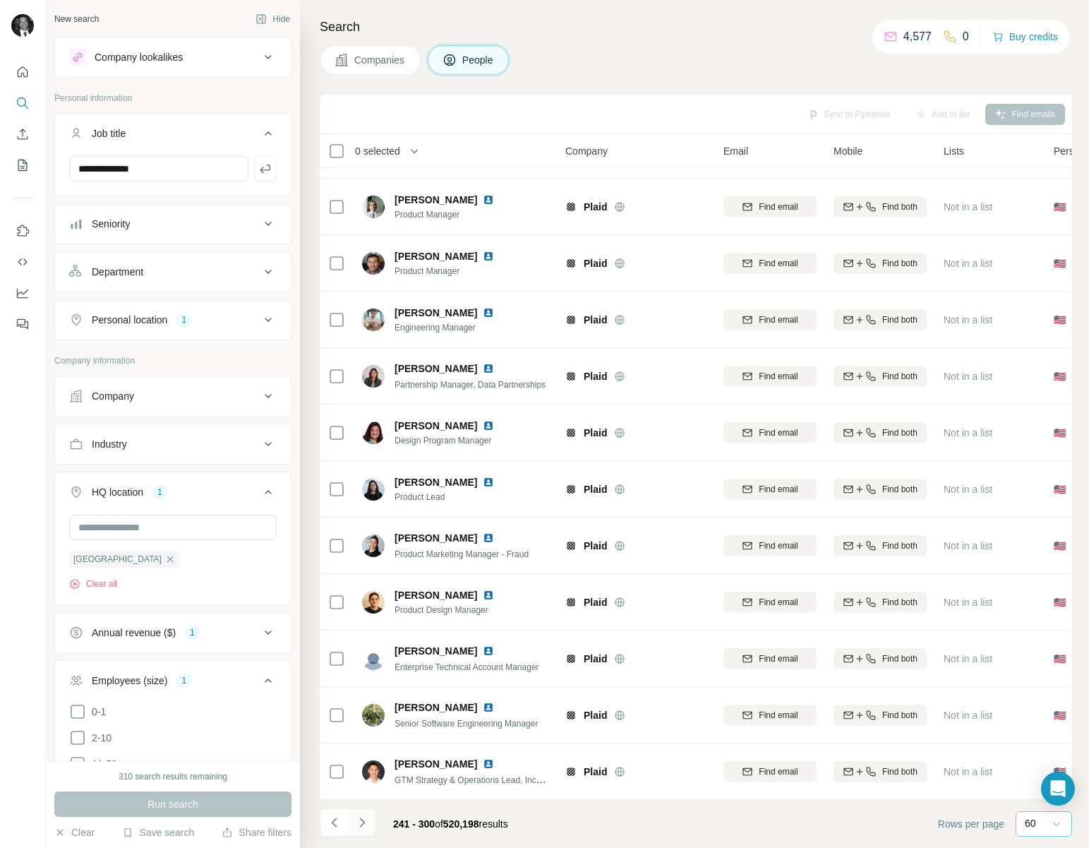
click at [367, 817] on icon "Navigate to next page" at bounding box center [362, 822] width 14 height 14
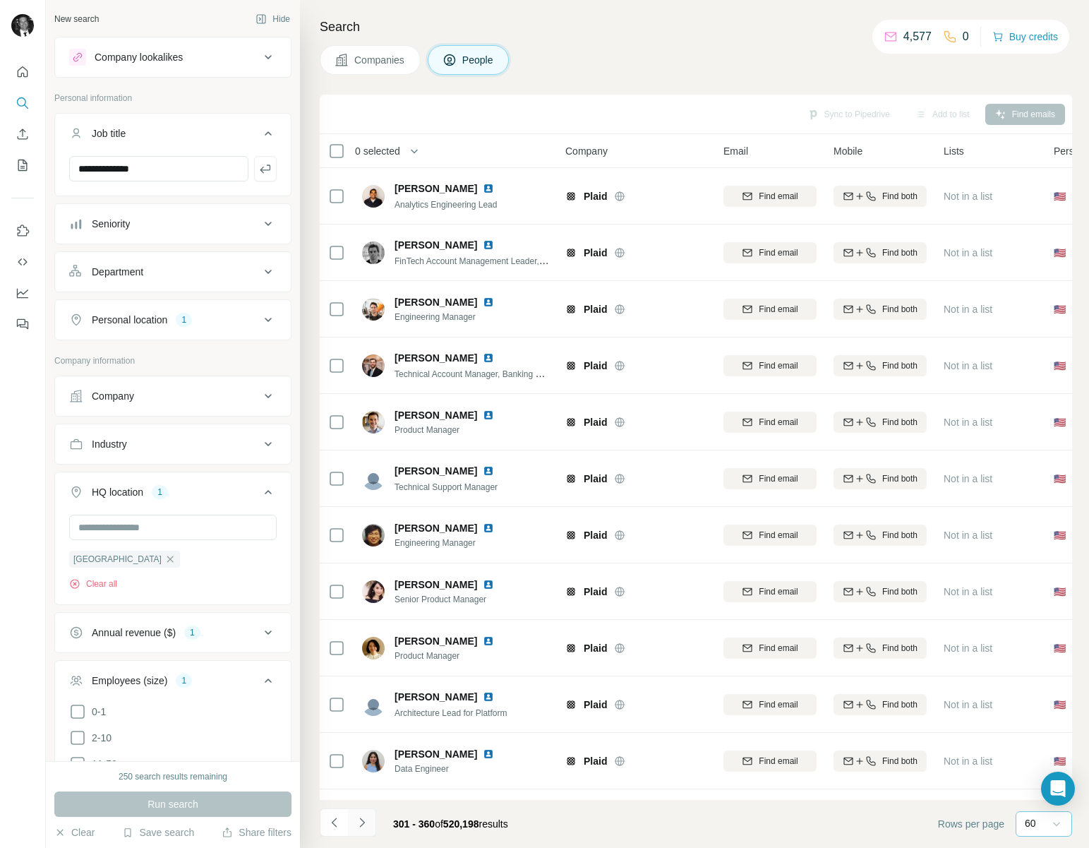
click at [367, 817] on icon "Navigate to next page" at bounding box center [362, 822] width 14 height 14
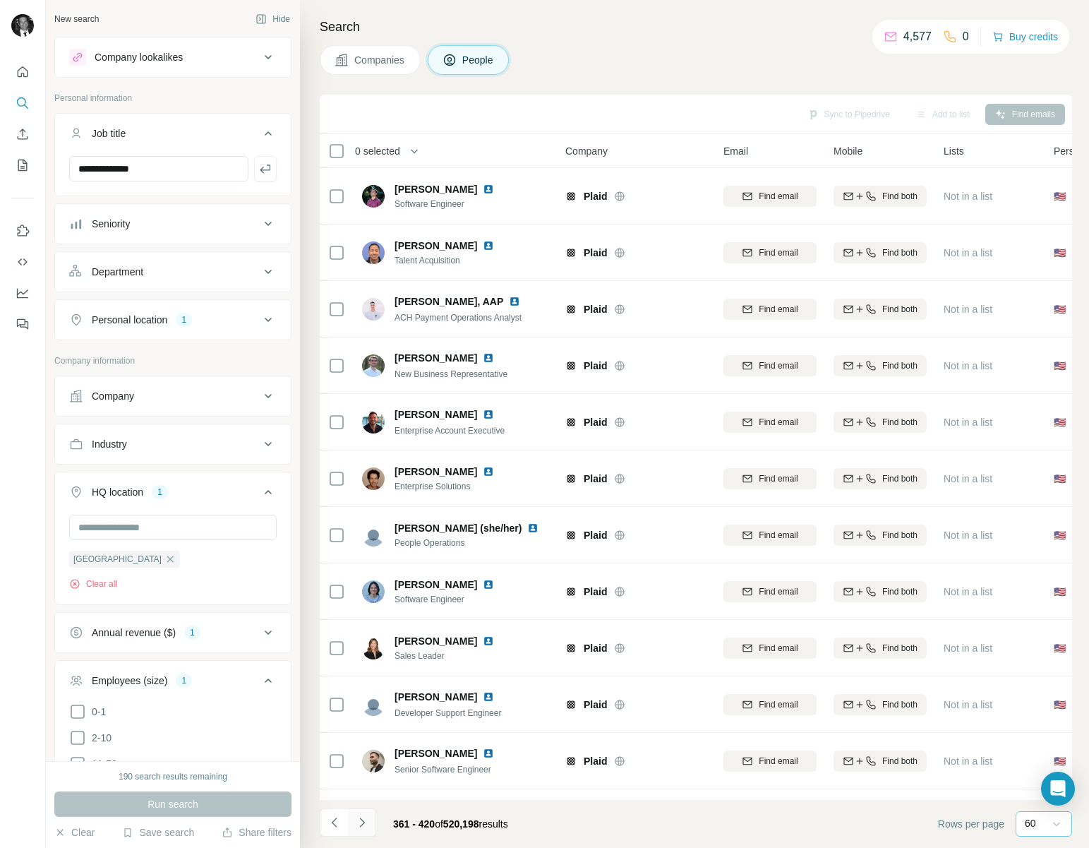
click at [367, 817] on icon "Navigate to next page" at bounding box center [362, 822] width 14 height 14
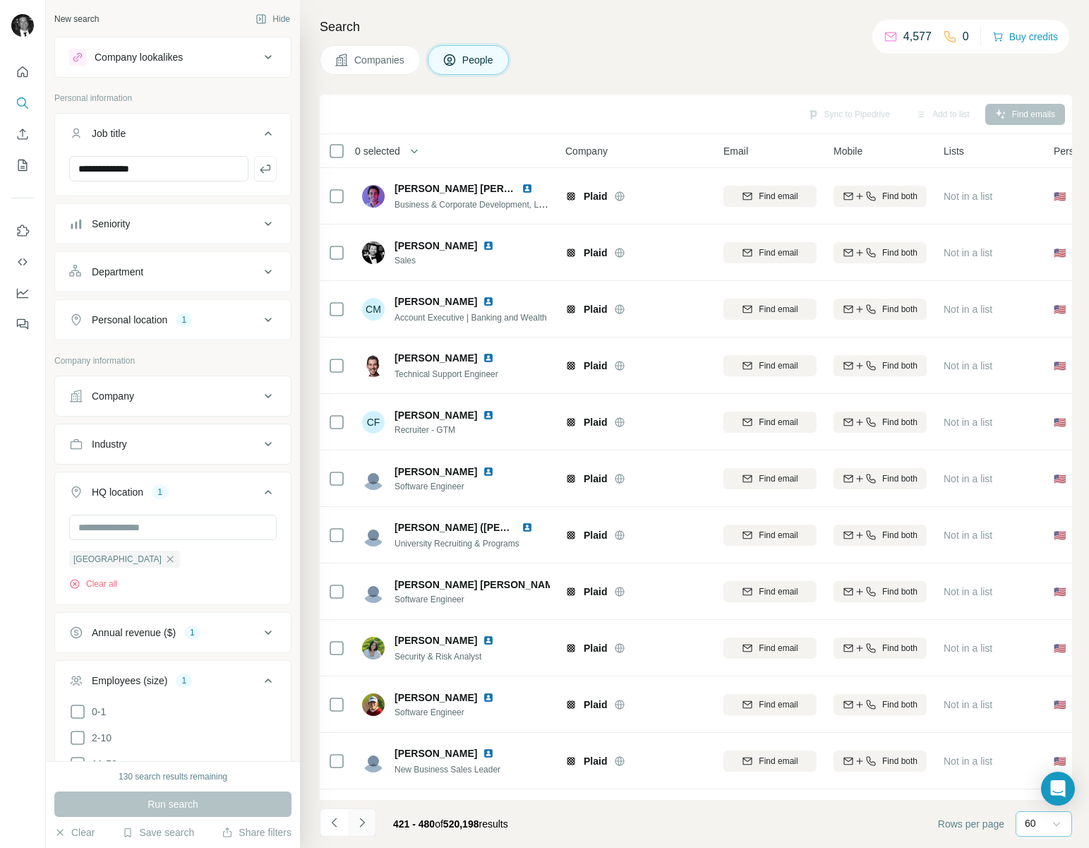
click at [367, 817] on icon "Navigate to next page" at bounding box center [362, 822] width 14 height 14
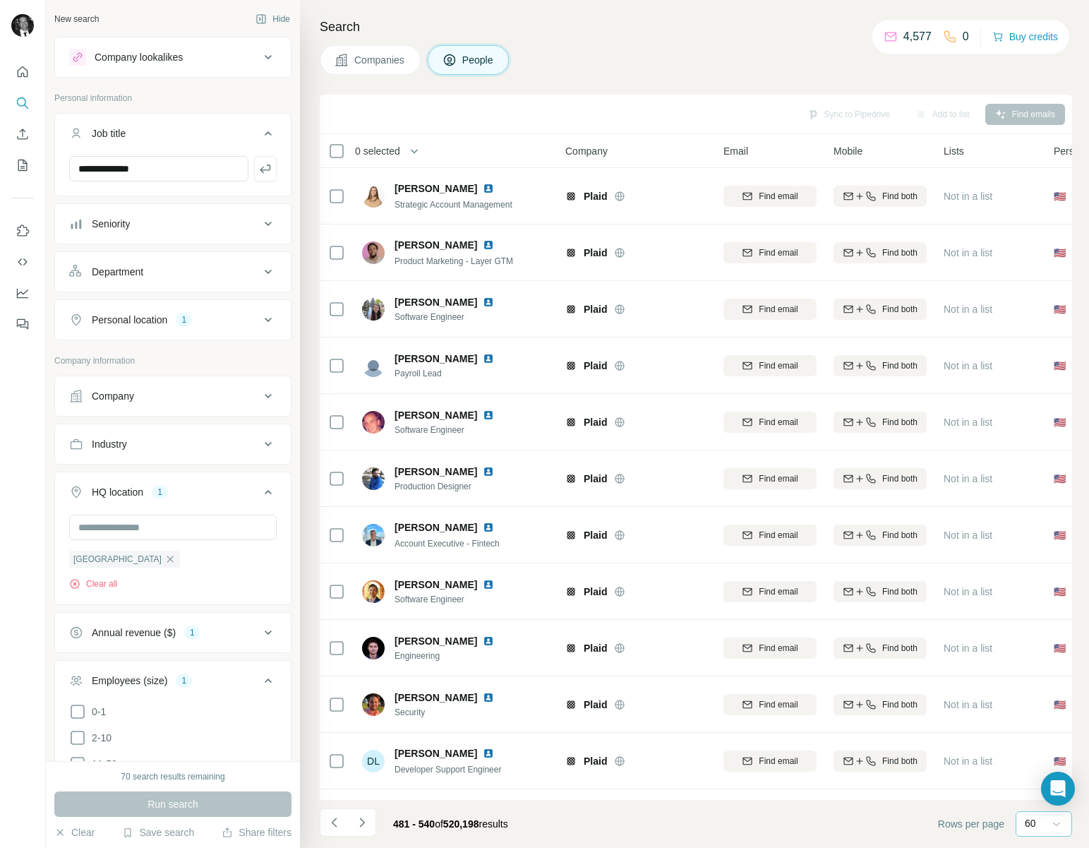
click at [368, 817] on icon "Navigate to next page" at bounding box center [362, 822] width 14 height 14
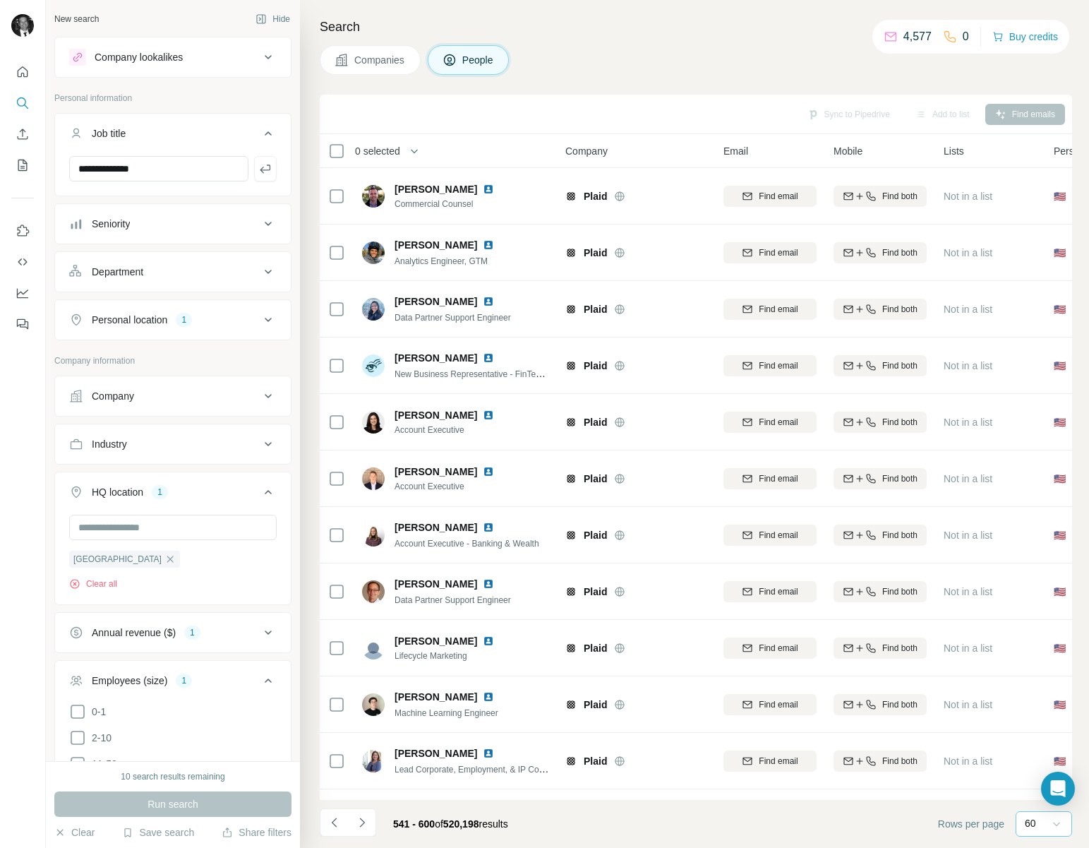
click at [216, 442] on div "Industry" at bounding box center [164, 444] width 191 height 14
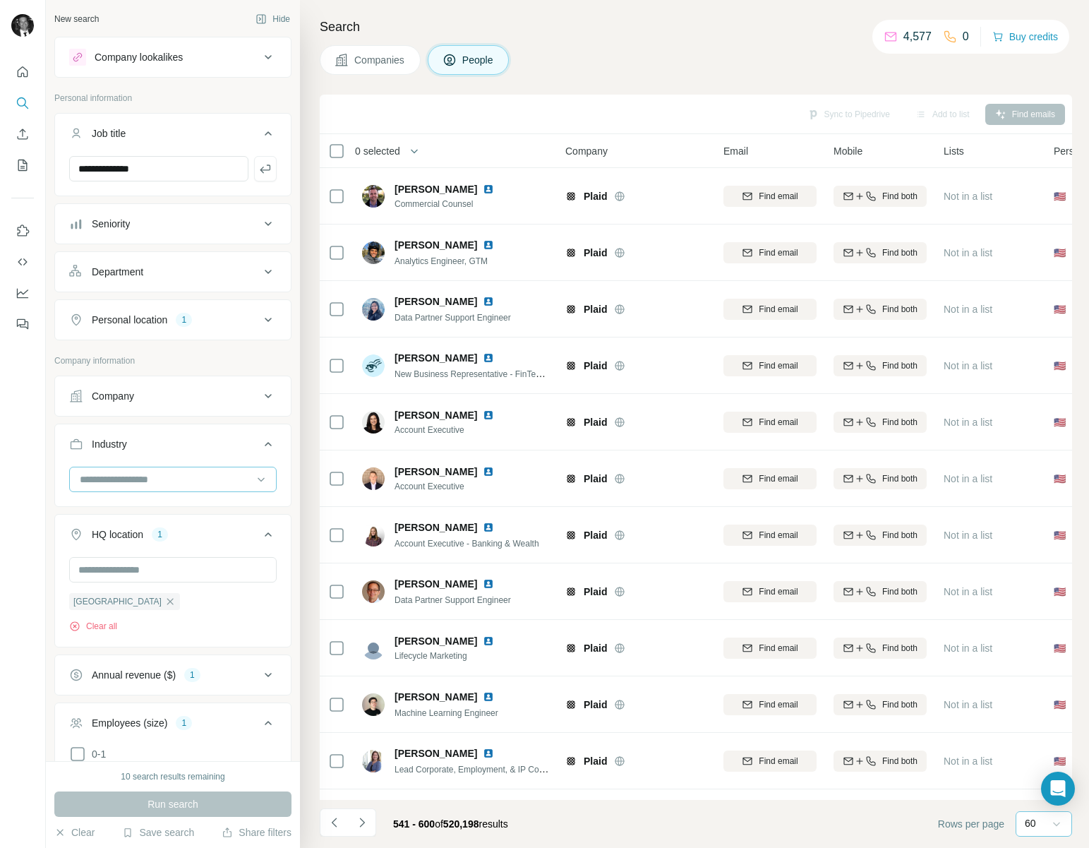
click at [173, 474] on input at bounding box center [165, 479] width 174 height 16
type input "****"
click at [176, 510] on div "Biopharma" at bounding box center [172, 511] width 183 height 14
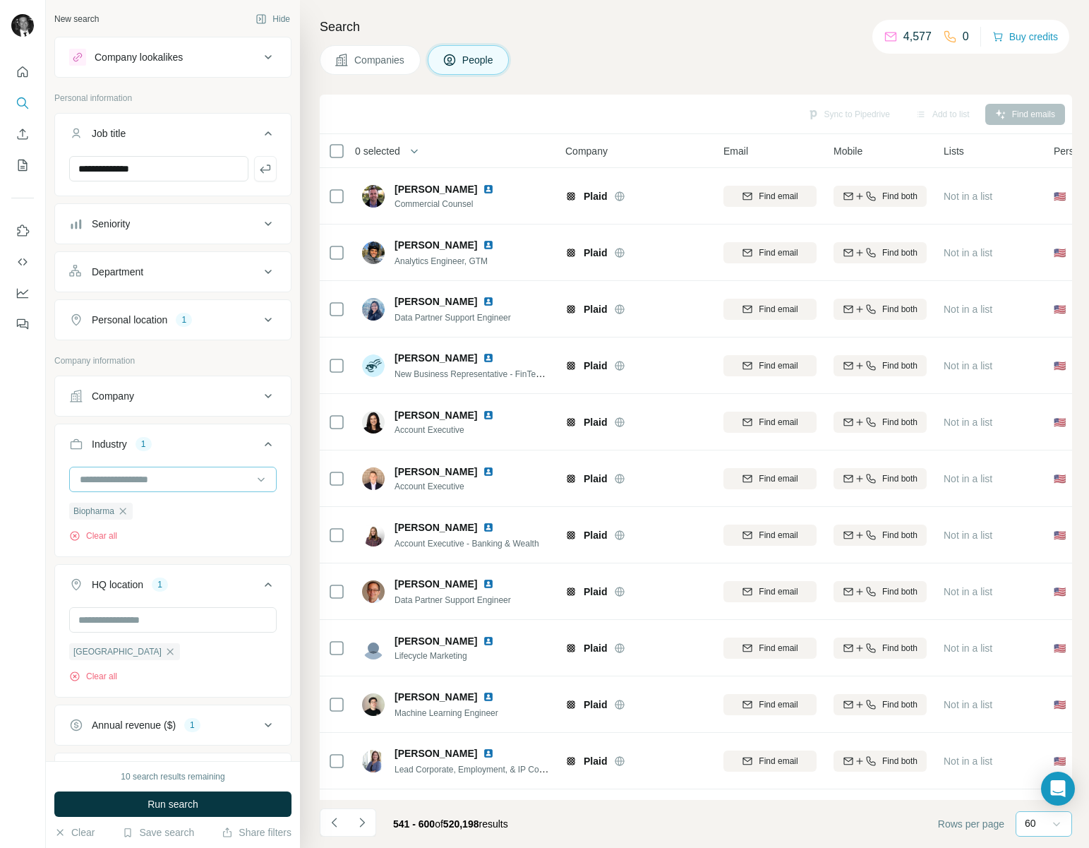
click at [164, 473] on input at bounding box center [165, 479] width 174 height 16
type input "****"
click at [150, 531] on p "Pharmaceutical" at bounding box center [115, 536] width 68 height 14
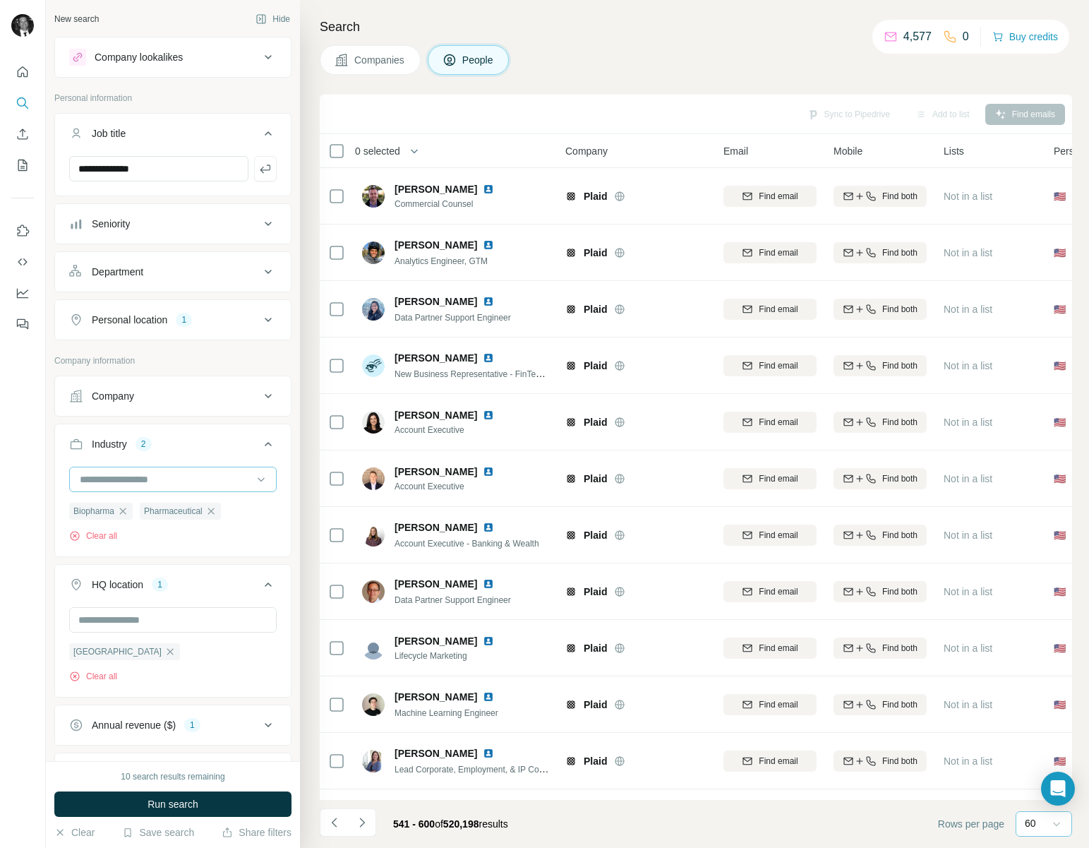
click at [159, 478] on input at bounding box center [165, 479] width 174 height 16
type input "****"
click at [121, 511] on p "Hedge Funds" at bounding box center [110, 511] width 59 height 14
click at [138, 476] on input at bounding box center [165, 479] width 174 height 16
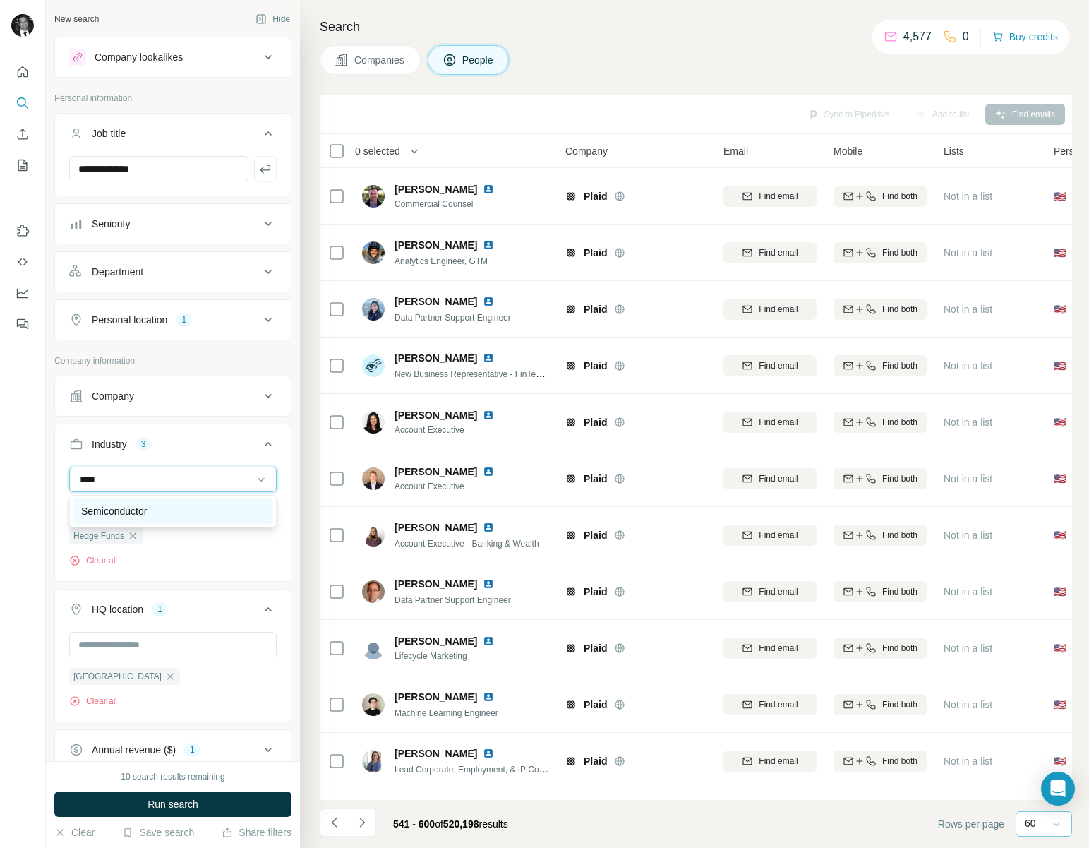
type input "****"
click at [115, 508] on p "Semiconductor" at bounding box center [114, 511] width 66 height 14
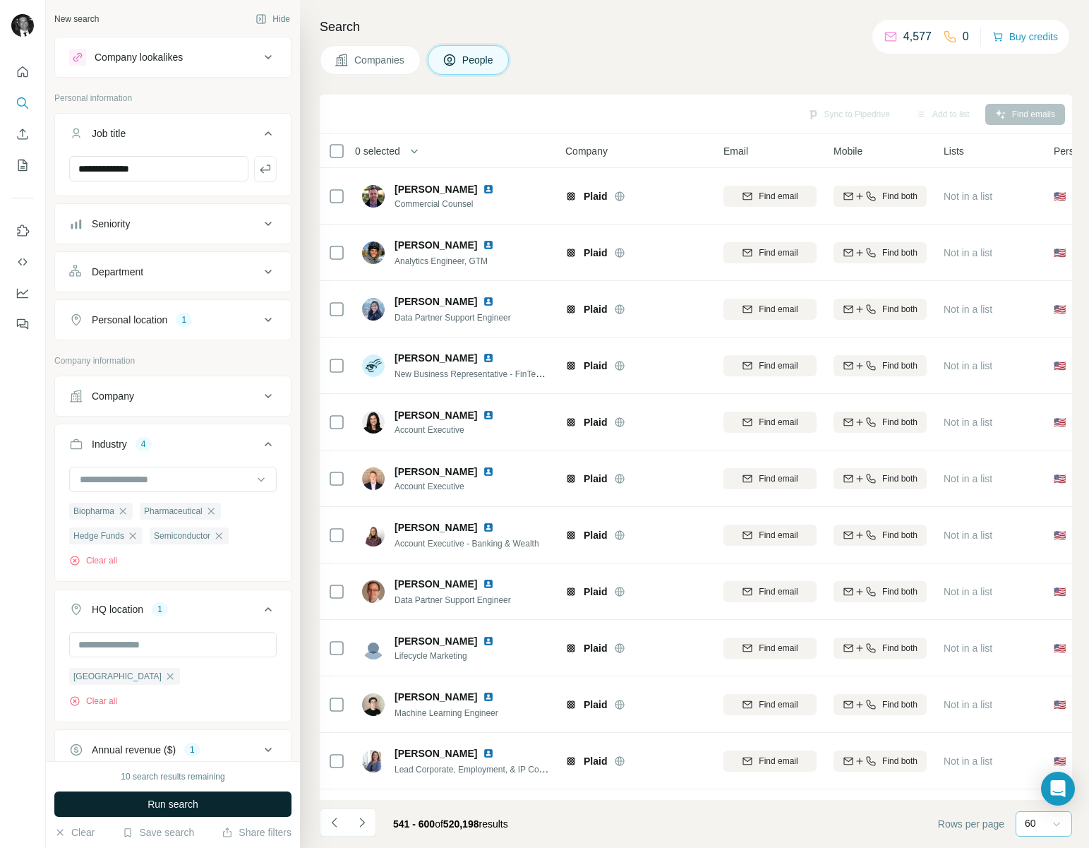
click at [197, 797] on span "Run search" at bounding box center [172, 804] width 51 height 14
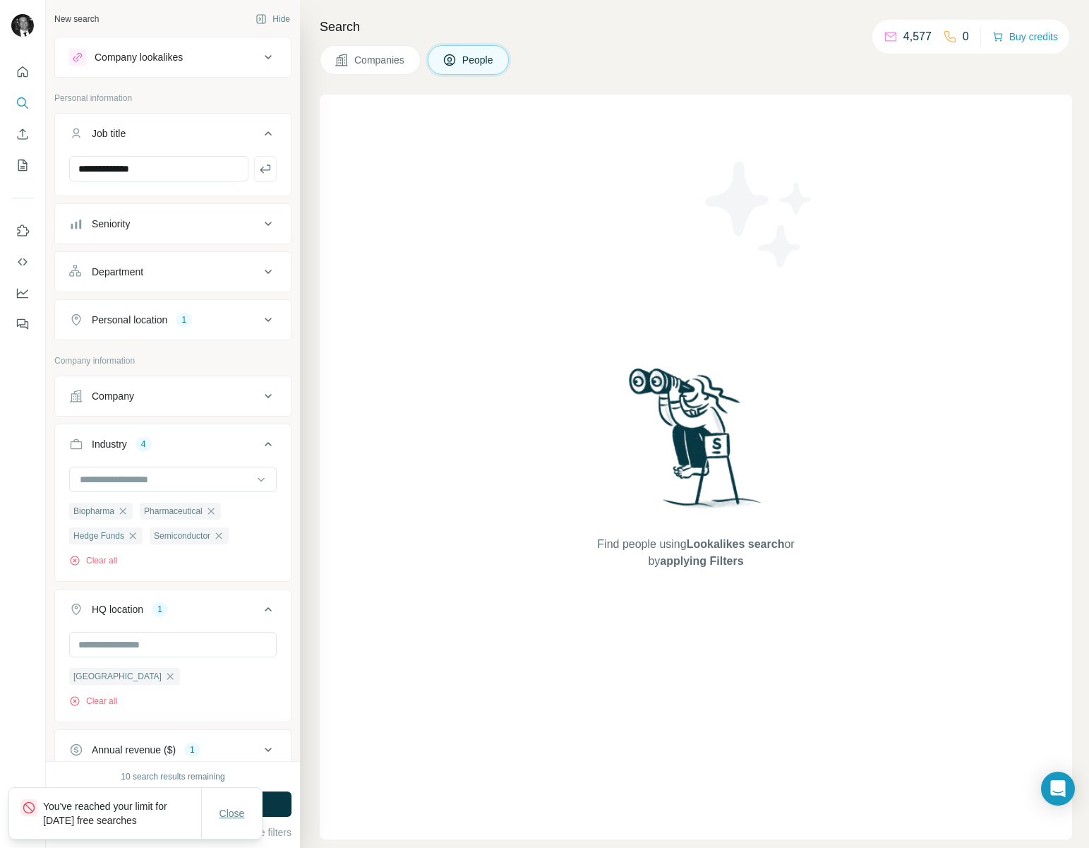
click at [238, 812] on span "Close" at bounding box center [231, 813] width 25 height 14
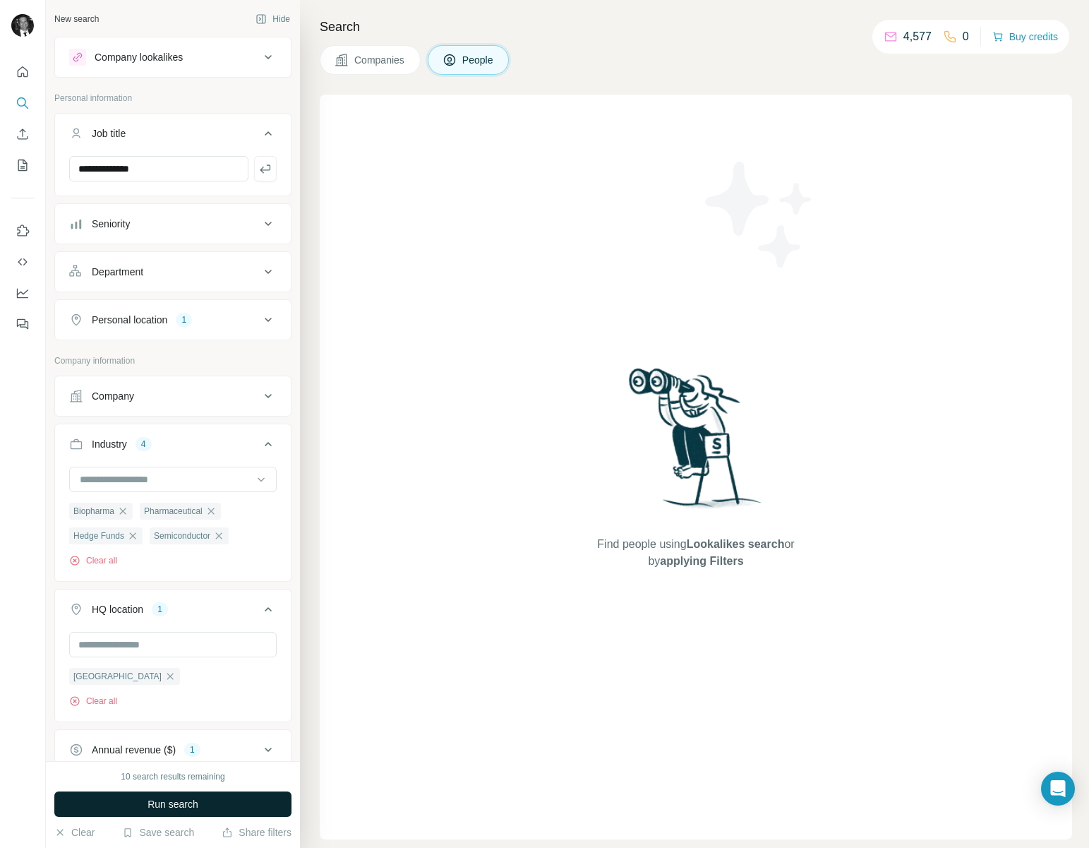
click at [224, 802] on button "Run search" at bounding box center [172, 803] width 237 height 25
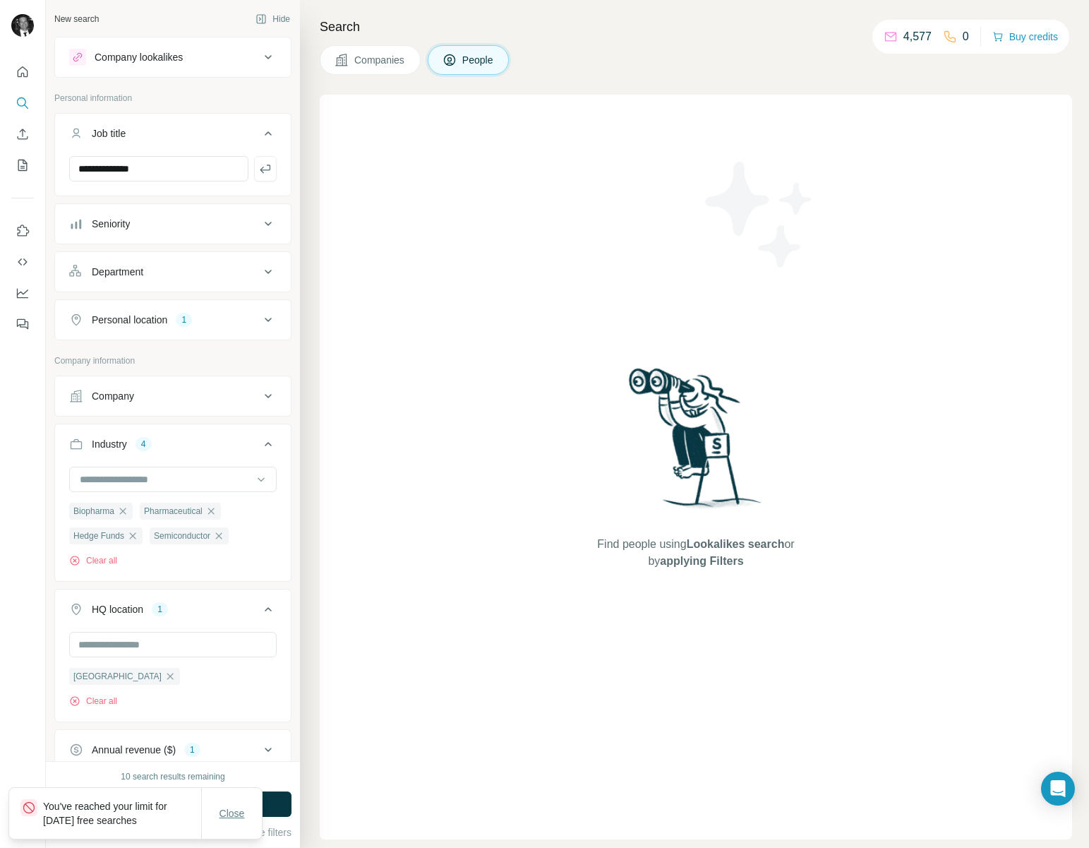
click at [223, 814] on span "Close" at bounding box center [231, 813] width 25 height 14
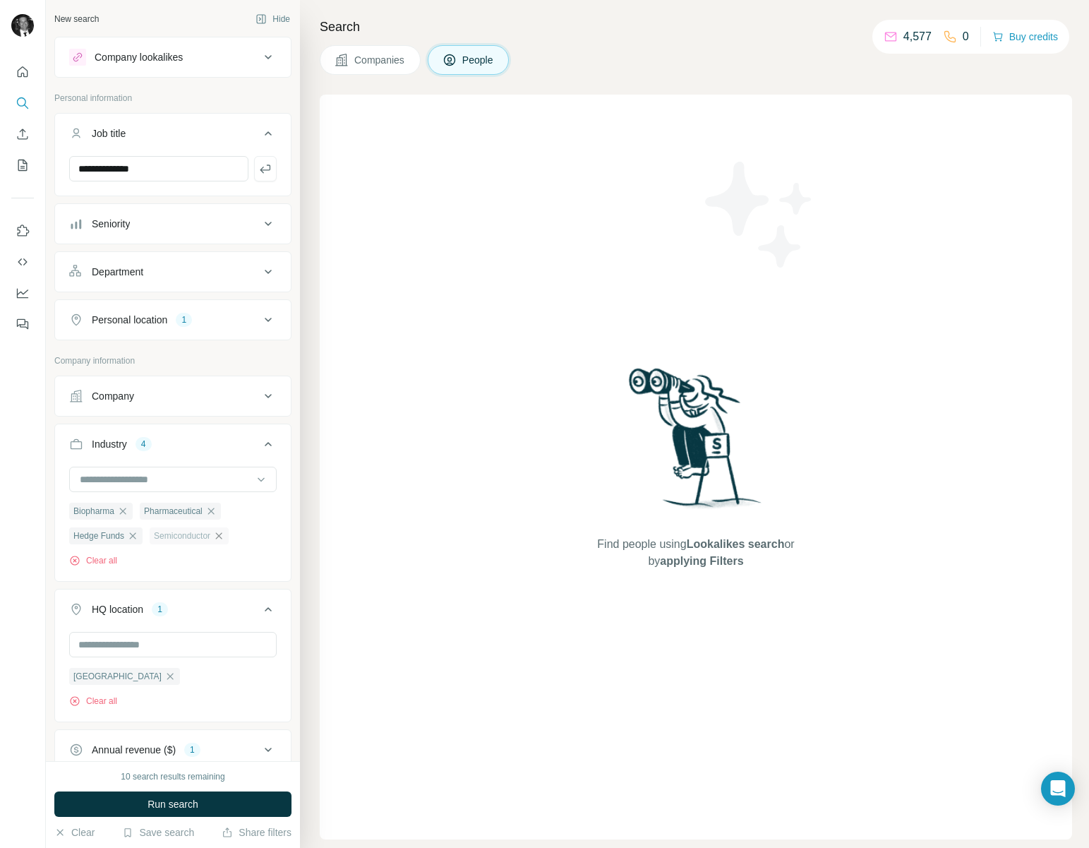
click at [224, 535] on icon "button" at bounding box center [218, 535] width 11 height 11
click at [238, 805] on button "Run search" at bounding box center [172, 803] width 237 height 25
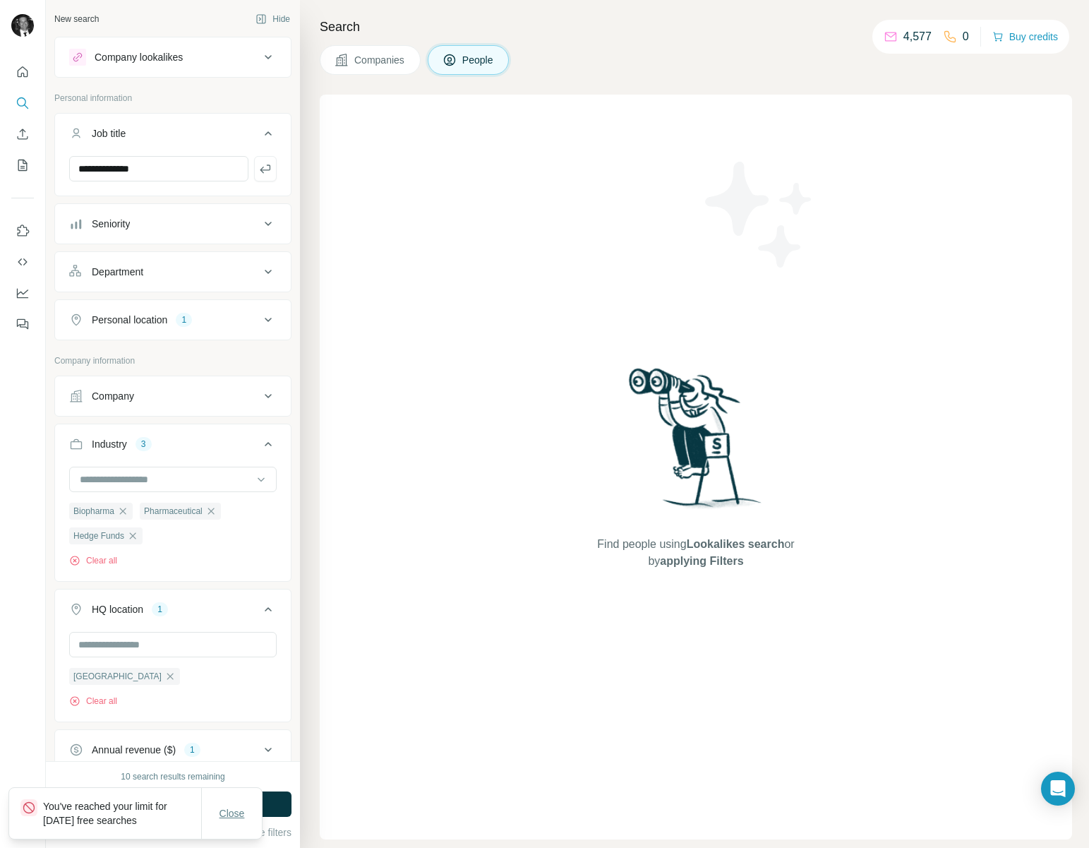
click at [238, 806] on span "Close" at bounding box center [231, 813] width 25 height 14
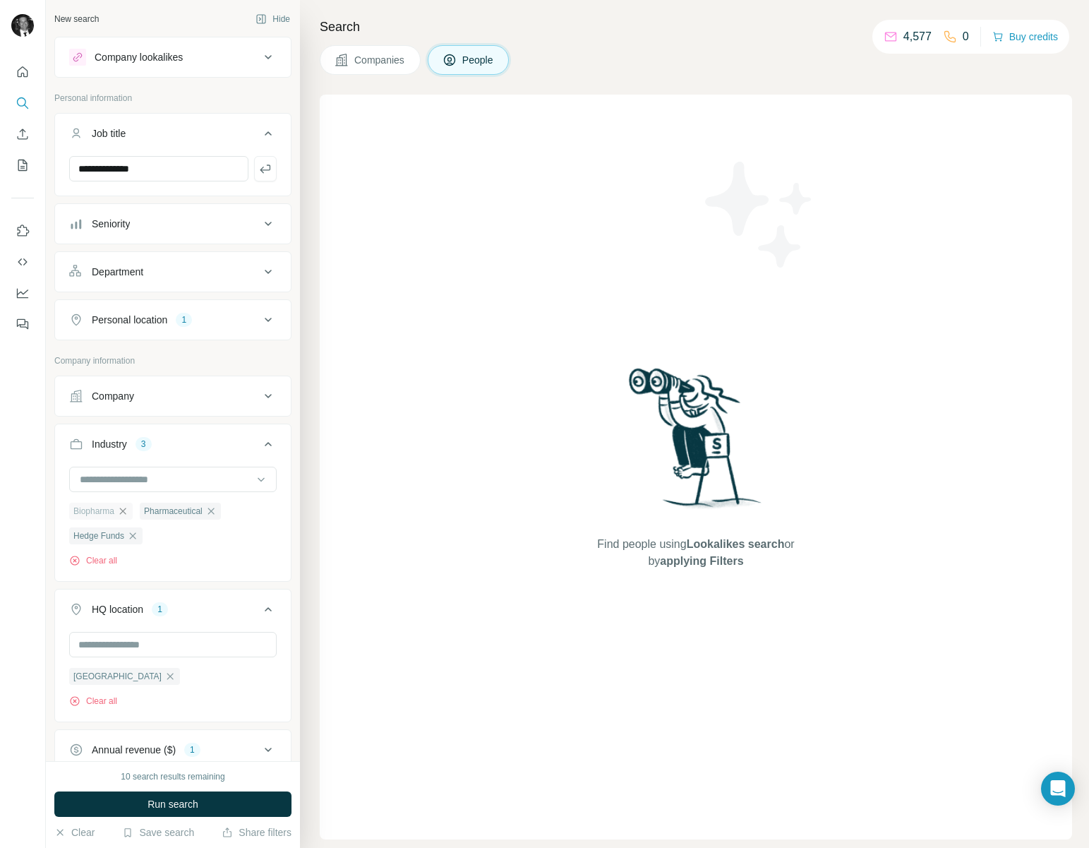
click at [122, 510] on icon "button" at bounding box center [122, 510] width 11 height 11
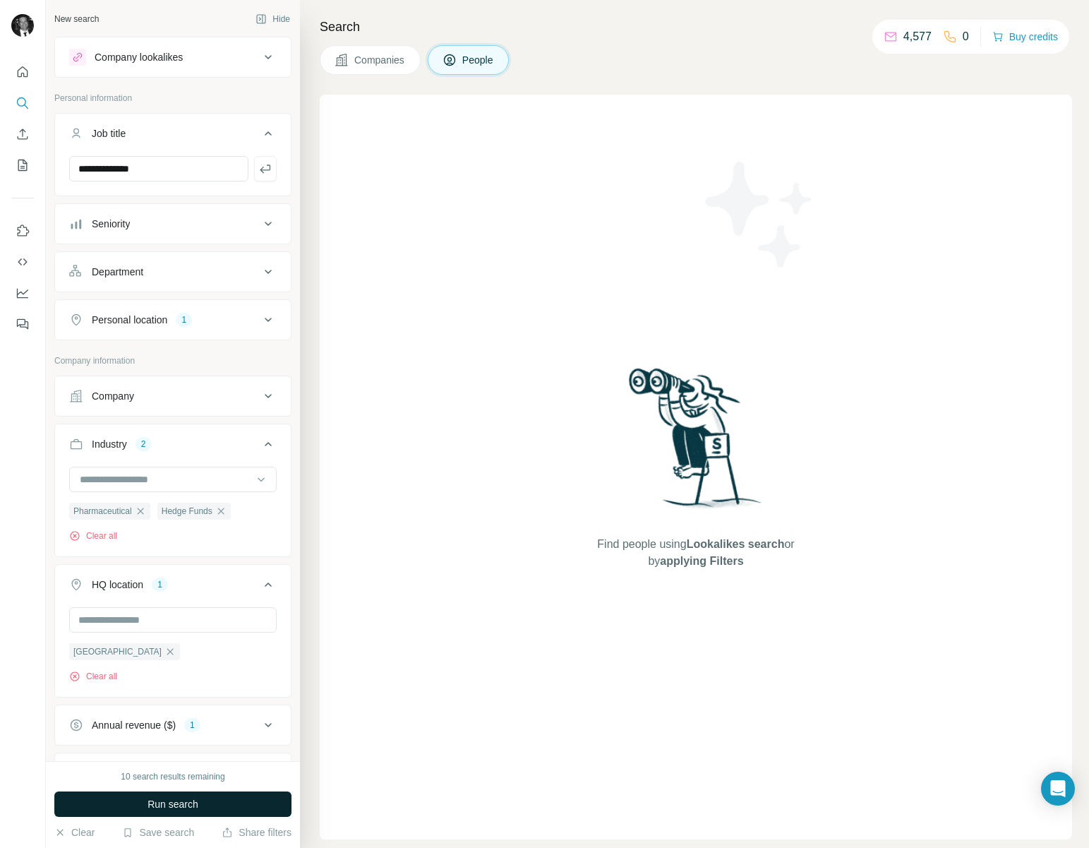
click at [166, 798] on span "Run search" at bounding box center [172, 804] width 51 height 14
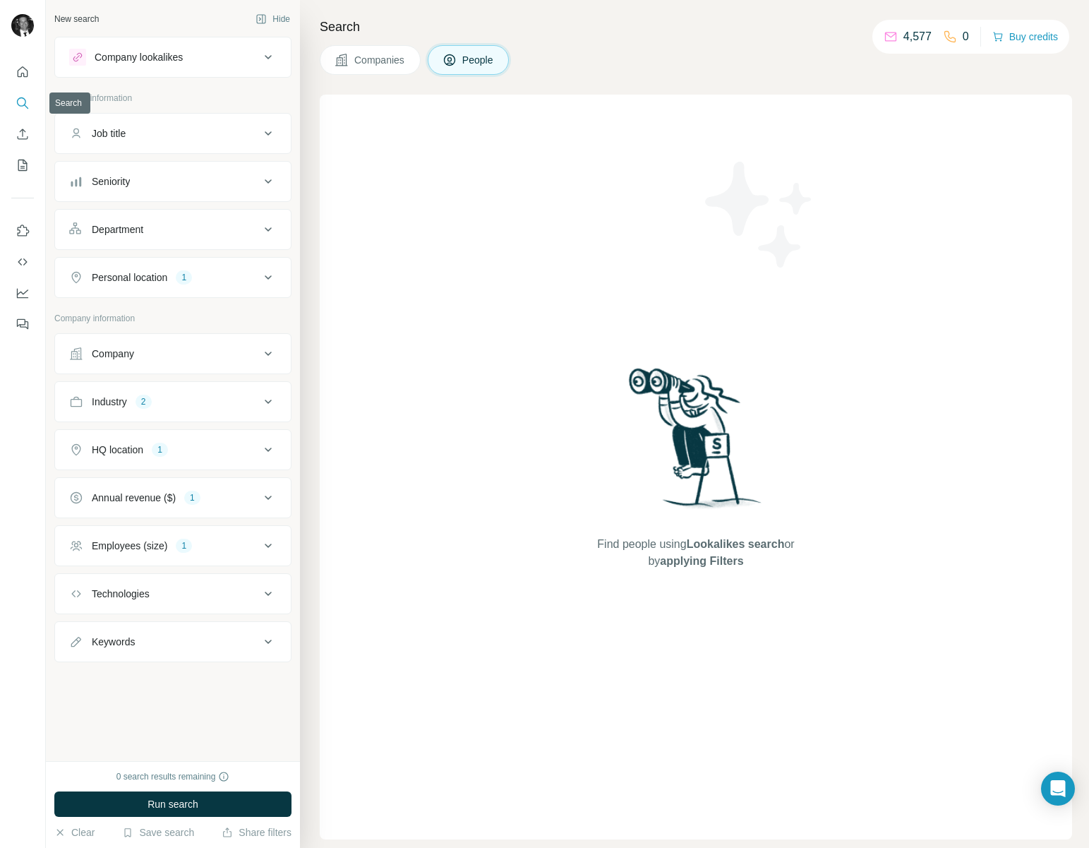
click at [20, 102] on icon "Search" at bounding box center [23, 103] width 14 height 14
click at [24, 68] on icon "Quick start" at bounding box center [23, 71] width 11 height 11
